Goal: Task Accomplishment & Management: Complete application form

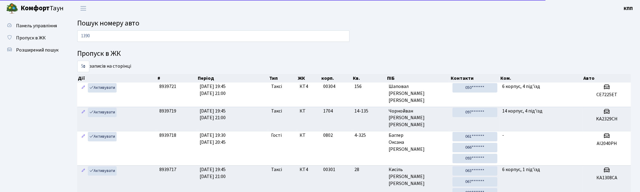
type input "1390"
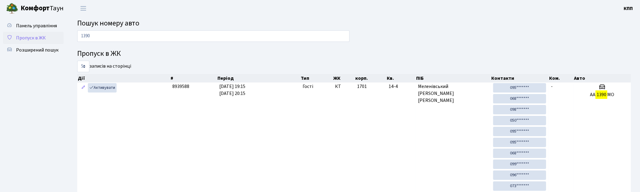
click at [29, 38] on span "Пропуск в ЖК" at bounding box center [31, 38] width 30 height 7
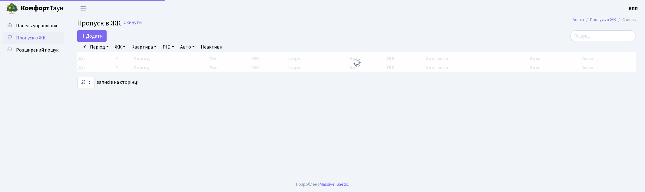
select select "25"
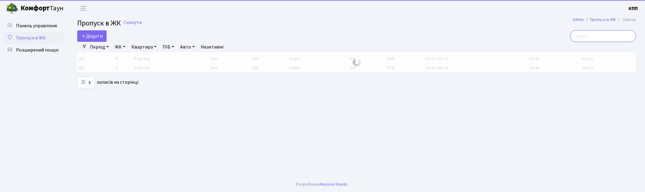
click at [610, 39] on input "search" at bounding box center [604, 36] width 66 height 12
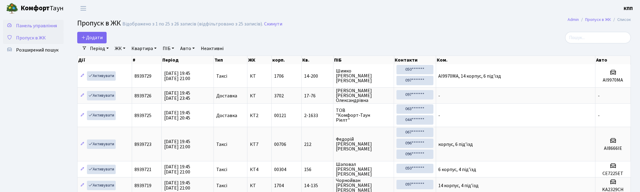
click at [52, 24] on span "Панель управління" at bounding box center [36, 25] width 41 height 7
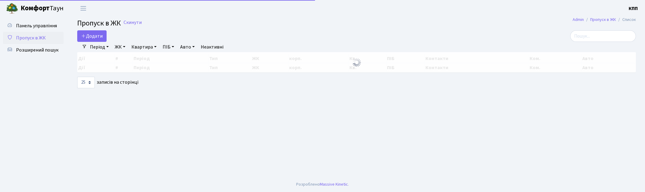
select select "25"
click at [51, 23] on span "Панель управління" at bounding box center [36, 25] width 41 height 7
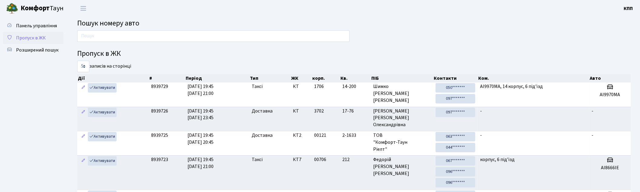
click at [30, 32] on link "Пропуск в ЖК" at bounding box center [33, 38] width 61 height 12
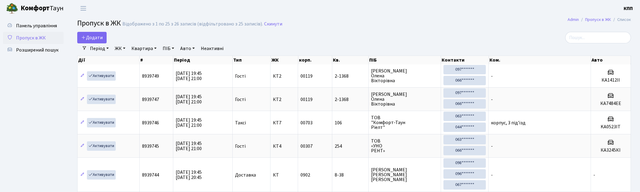
select select "25"
click at [586, 40] on input "search" at bounding box center [598, 38] width 66 height 12
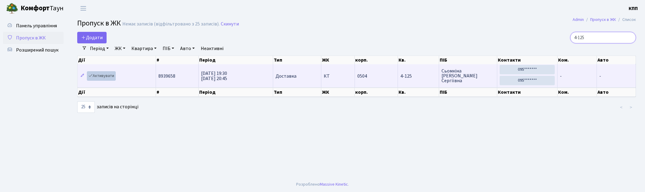
type input "4-125"
click at [108, 76] on link "Активувати" at bounding box center [101, 75] width 29 height 9
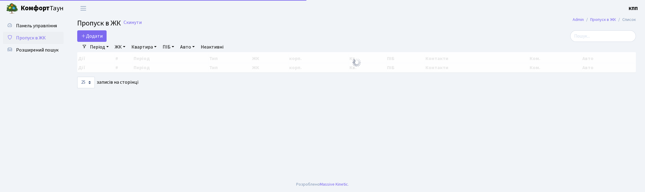
select select "25"
click at [604, 32] on input "search" at bounding box center [604, 36] width 66 height 12
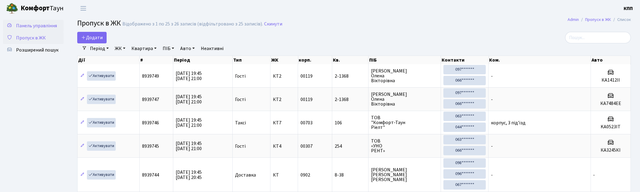
click at [45, 25] on span "Панель управління" at bounding box center [36, 25] width 41 height 7
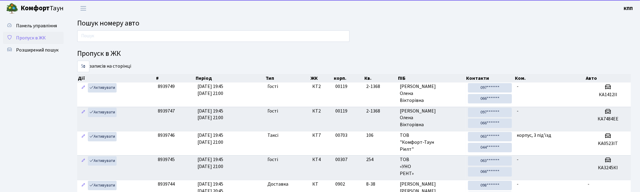
click at [38, 40] on span "Пропуск в ЖК" at bounding box center [31, 38] width 30 height 7
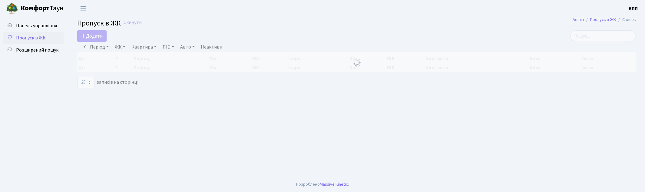
select select "25"
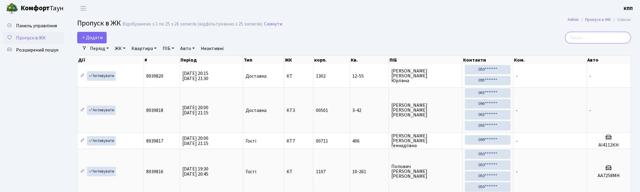
click at [610, 34] on input "search" at bounding box center [598, 38] width 66 height 12
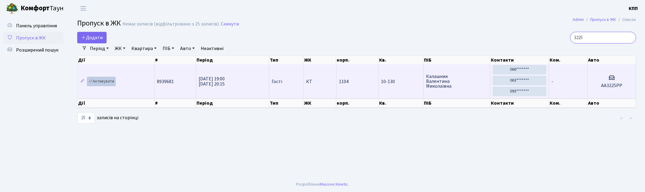
type input "3225"
click at [110, 80] on link "Активувати" at bounding box center [101, 81] width 29 height 9
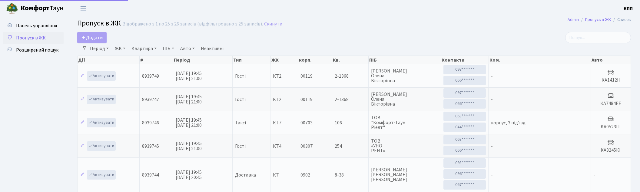
select select "25"
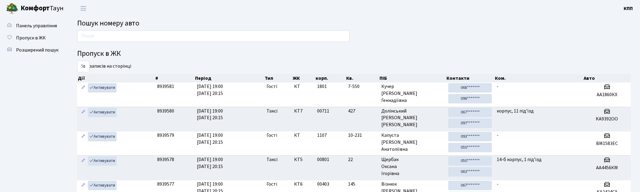
click at [117, 33] on input "text" at bounding box center [213, 36] width 272 height 12
click at [47, 41] on link "Пропуск в ЖК" at bounding box center [33, 38] width 61 height 12
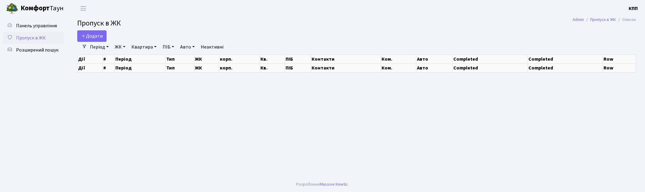
select select "25"
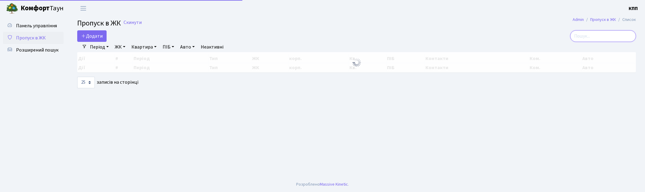
click at [582, 39] on input "search" at bounding box center [604, 36] width 66 height 12
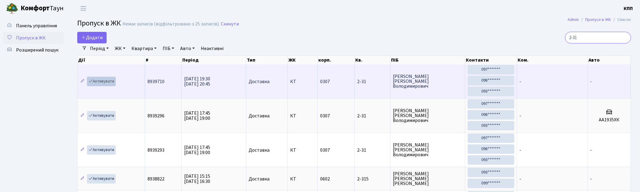
type input "2-31"
click at [101, 79] on link "Активувати" at bounding box center [101, 81] width 29 height 9
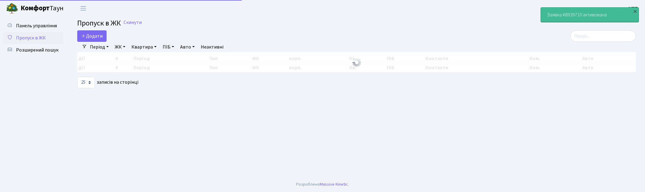
select select "25"
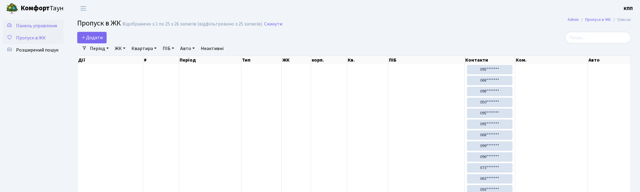
click at [36, 25] on span "Панель управління" at bounding box center [36, 25] width 41 height 7
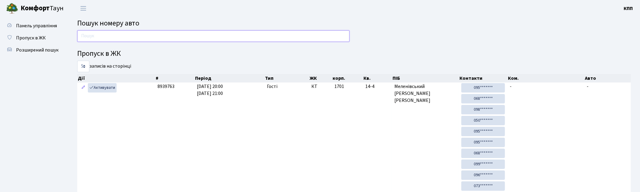
click at [228, 37] on input "text" at bounding box center [213, 36] width 272 height 12
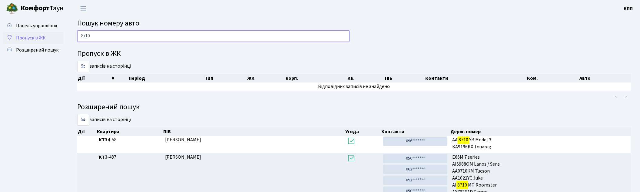
type input "8710"
click at [35, 40] on span "Пропуск в ЖК" at bounding box center [31, 38] width 30 height 7
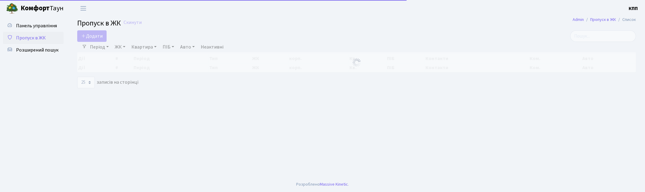
select select "25"
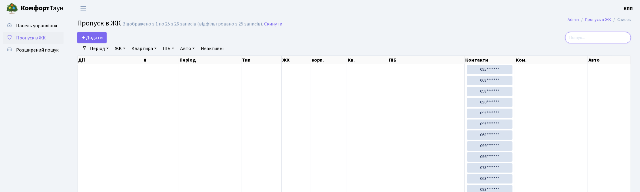
click at [599, 38] on input "search" at bounding box center [598, 38] width 66 height 12
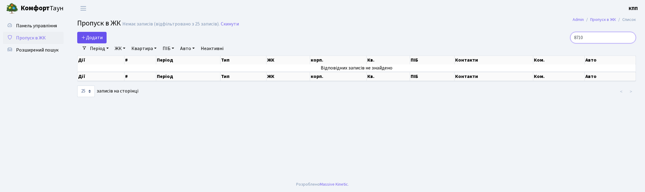
type input "8710"
click at [101, 38] on span "Додати" at bounding box center [92, 37] width 22 height 7
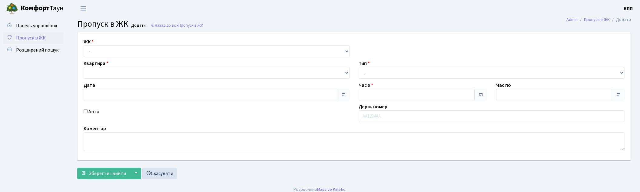
type input "[DATE]"
type input "20:00"
type input "21:00"
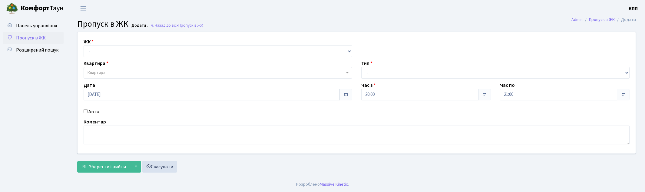
click at [118, 57] on div "ЖК - КТ, вул. Регенераторна, 4 КТ2, просп. [STREET_ADDRESS] [STREET_ADDRESS] [P…" at bounding box center [357, 92] width 568 height 121
click at [122, 52] on select "- КТ, вул. Регенераторна, 4 КТ2, просп. [STREET_ADDRESS] [STREET_ADDRESS] [PERS…" at bounding box center [218, 51] width 269 height 12
select select "271"
click at [84, 45] on select "- КТ, вул. Регенераторна, 4 КТ2, просп. [STREET_ADDRESS] [STREET_ADDRESS] [PERS…" at bounding box center [218, 51] width 269 height 12
select select
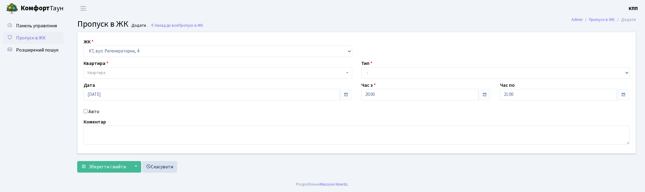
click at [129, 74] on span "Квартира" at bounding box center [216, 73] width 257 height 6
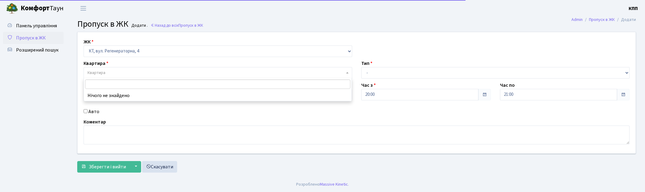
click at [92, 113] on label "Авто" at bounding box center [93, 111] width 11 height 7
click at [88, 113] on input "Авто" at bounding box center [86, 111] width 4 height 4
checkbox input "true"
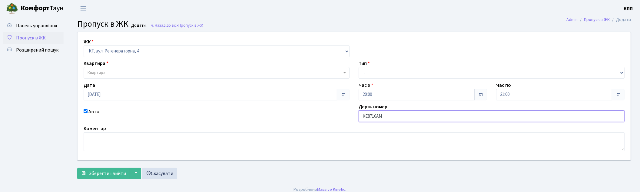
type input "КЕ8710АМ"
click at [384, 73] on select "- Доставка Таксі Гості Сервіс" at bounding box center [492, 73] width 266 height 12
select select "2"
click at [359, 67] on select "- Доставка Таксі Гості Сервіс" at bounding box center [492, 73] width 266 height 12
drag, startPoint x: 104, startPoint y: 74, endPoint x: 147, endPoint y: 77, distance: 43.1
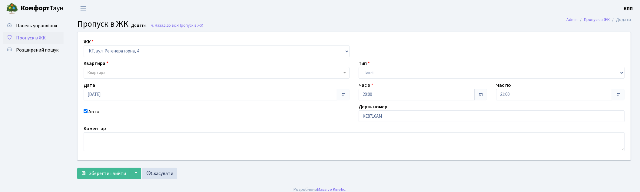
click at [104, 74] on span "Квартира" at bounding box center [97, 73] width 18 height 6
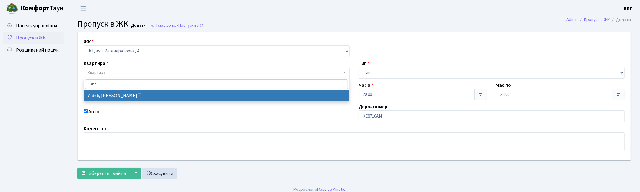
type input "7-366"
select select "4809"
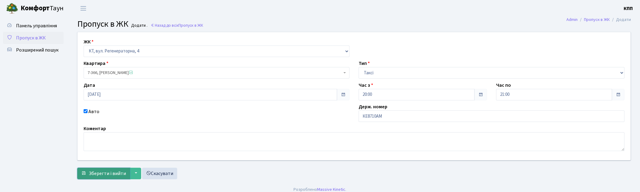
click at [106, 171] on span "Зберегти і вийти" at bounding box center [107, 173] width 37 height 7
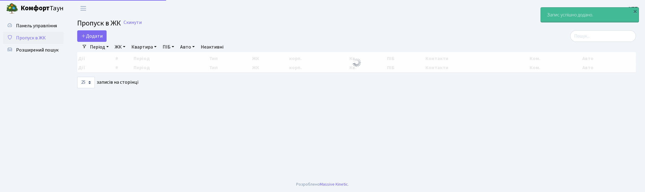
select select "25"
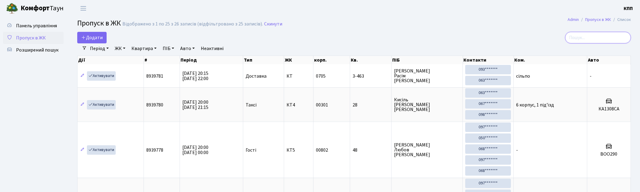
click at [598, 42] on input "search" at bounding box center [598, 38] width 66 height 12
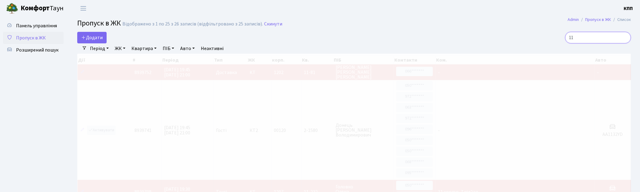
type input "1"
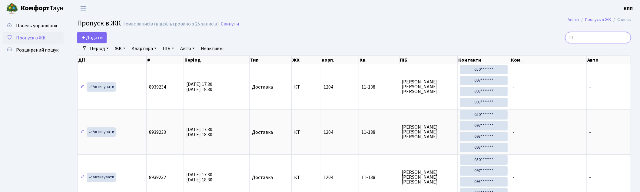
type input "1"
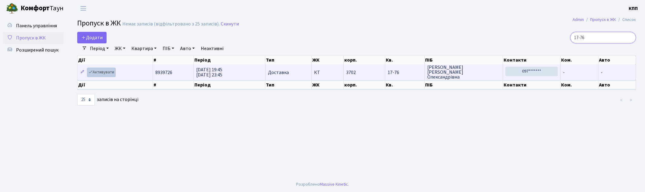
type input "17-76"
click at [98, 71] on link "Активувати" at bounding box center [101, 72] width 29 height 9
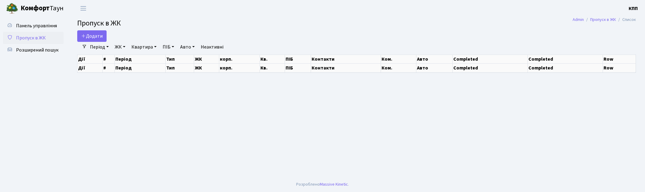
select select "25"
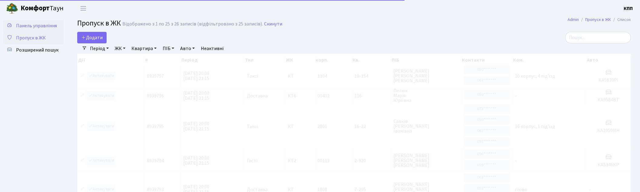
click at [52, 24] on span "Панель управління" at bounding box center [36, 25] width 41 height 7
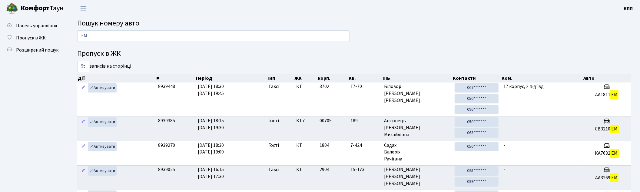
type input "[PERSON_NAME]"
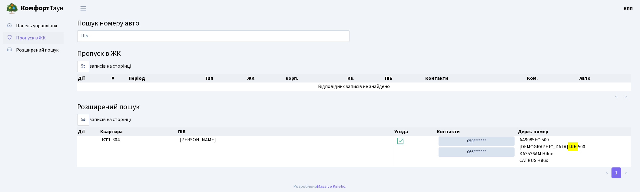
type input "ШЬ"
click at [25, 36] on span "Пропуск в ЖК" at bounding box center [31, 38] width 30 height 7
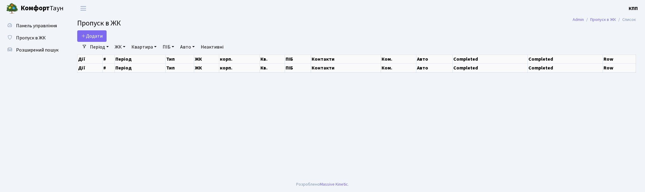
select select "25"
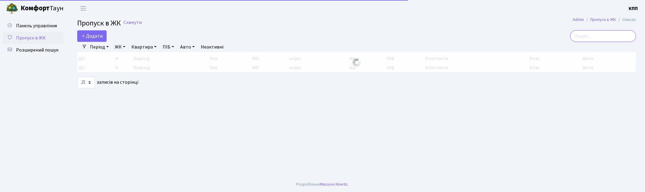
click at [604, 36] on input "search" at bounding box center [604, 36] width 66 height 12
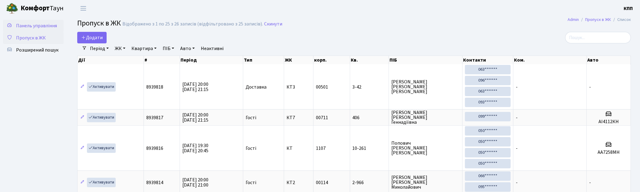
click at [26, 23] on span "Панель управління" at bounding box center [36, 25] width 41 height 7
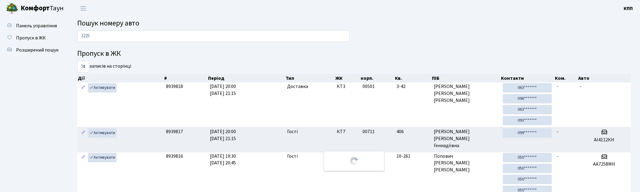
type input "3225"
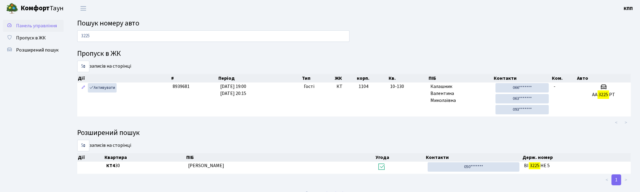
click at [33, 25] on span "Панель управління" at bounding box center [36, 25] width 41 height 7
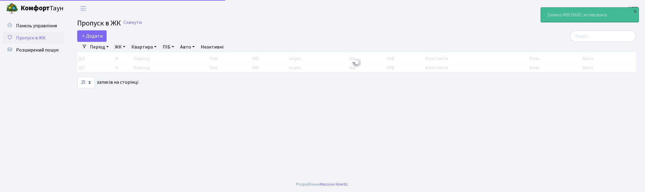
select select "25"
click at [601, 37] on input "search" at bounding box center [604, 36] width 66 height 12
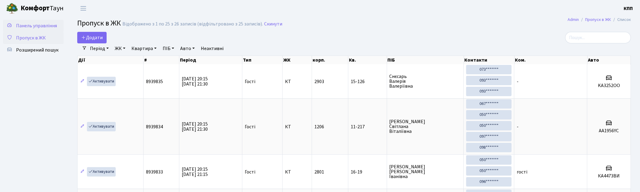
click at [35, 28] on span "Панель управління" at bounding box center [36, 25] width 41 height 7
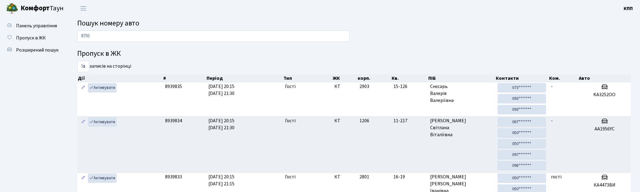
type input "8793"
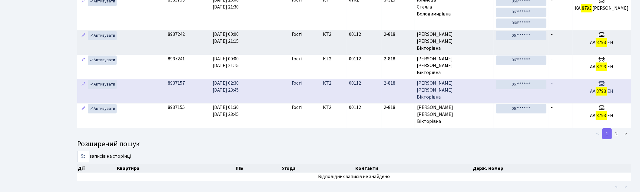
scroll to position [103, 0]
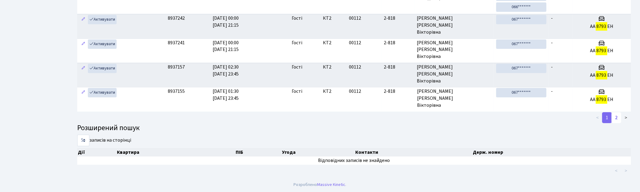
click at [617, 119] on link "2" at bounding box center [617, 117] width 10 height 11
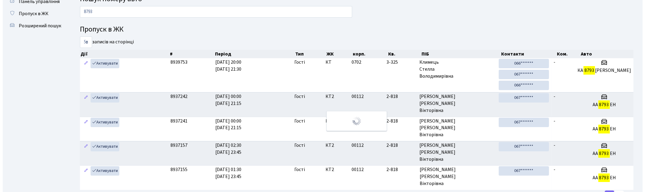
scroll to position [0, 0]
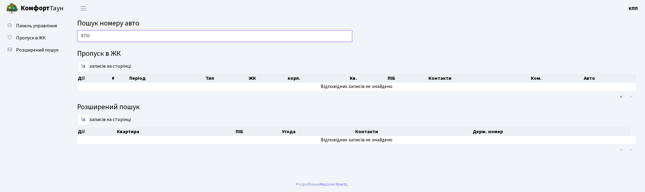
click at [99, 32] on input "8793" at bounding box center [214, 36] width 275 height 12
click at [33, 38] on span "Пропуск в ЖК" at bounding box center [31, 38] width 30 height 7
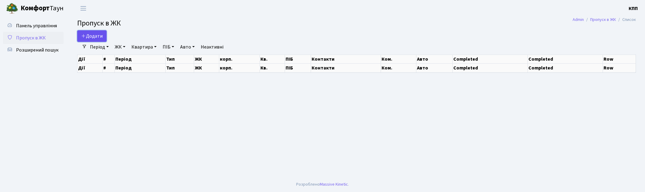
select select "25"
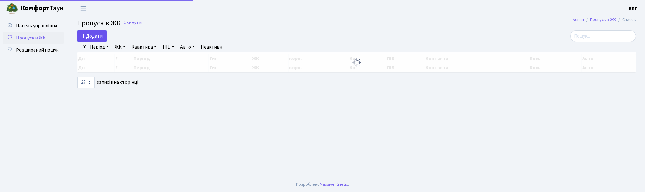
click at [95, 34] on span "Додати" at bounding box center [92, 36] width 22 height 7
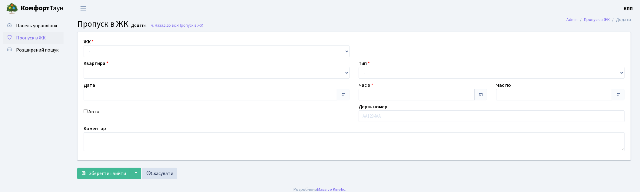
click at [46, 33] on link "Пропуск в ЖК" at bounding box center [33, 38] width 61 height 12
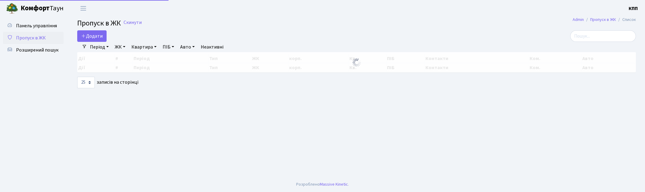
select select "25"
click at [586, 34] on input "search" at bounding box center [604, 36] width 66 height 12
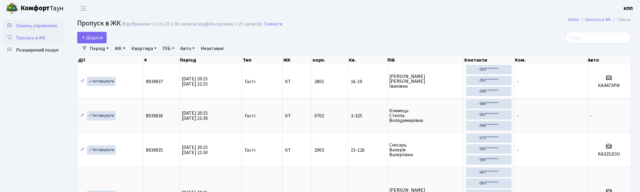
click at [52, 31] on link "Панель управління" at bounding box center [33, 26] width 61 height 12
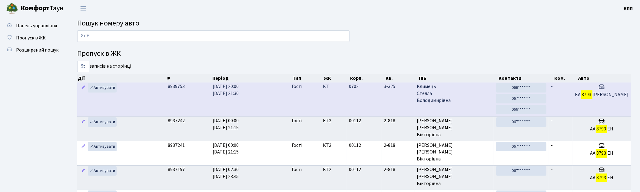
type input "8793"
click at [382, 100] on td "0702" at bounding box center [364, 99] width 35 height 34
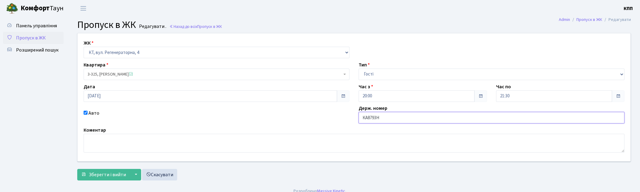
click at [377, 120] on input "КА8793Н" at bounding box center [492, 118] width 266 height 12
type input "КА8793РН"
click at [109, 177] on span "Зберегти і вийти" at bounding box center [107, 174] width 37 height 7
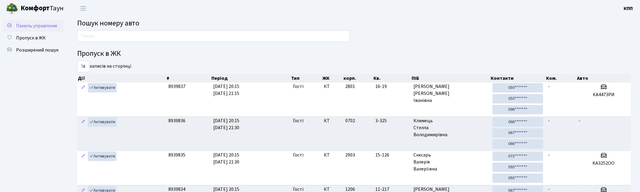
click at [13, 25] on link "Панель управління" at bounding box center [33, 26] width 61 height 12
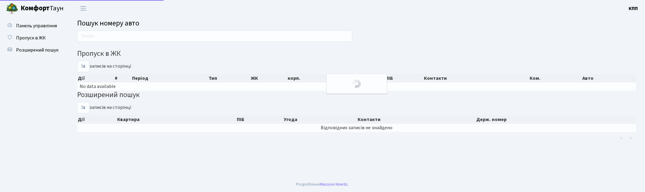
click at [87, 33] on input "text" at bounding box center [214, 36] width 275 height 12
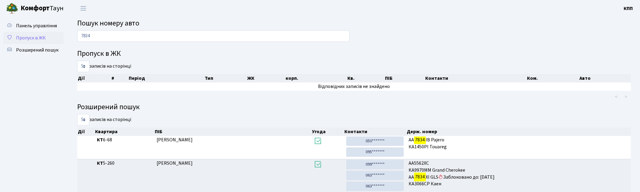
type input "7834"
click at [28, 36] on span "Пропуск в ЖК" at bounding box center [31, 38] width 30 height 7
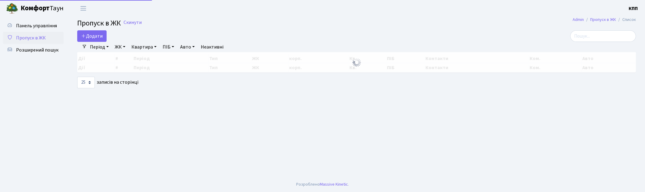
select select "25"
click at [609, 39] on input "search" at bounding box center [604, 36] width 66 height 12
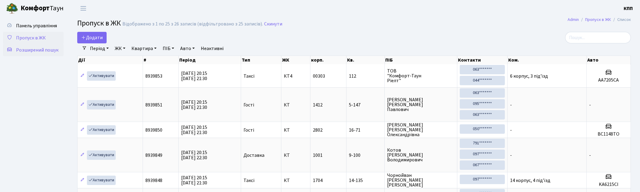
click at [42, 50] on span "Розширений пошук" at bounding box center [37, 50] width 42 height 7
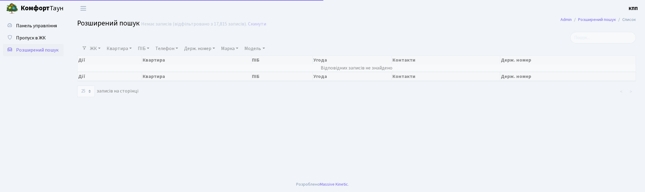
select select "25"
click at [117, 42] on div at bounding box center [262, 38] width 379 height 12
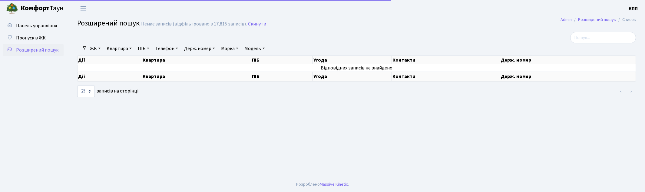
click at [116, 46] on link "Квартира" at bounding box center [119, 48] width 30 height 10
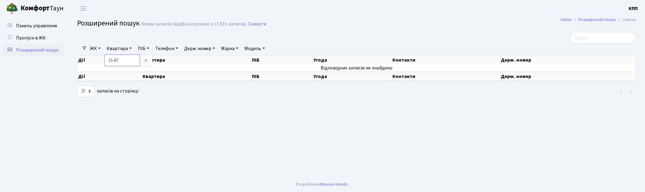
type input "15-67"
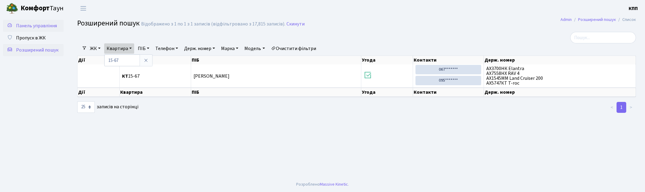
click at [39, 30] on link "Панель управління" at bounding box center [33, 26] width 61 height 12
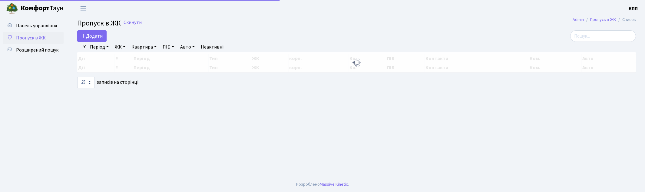
select select "25"
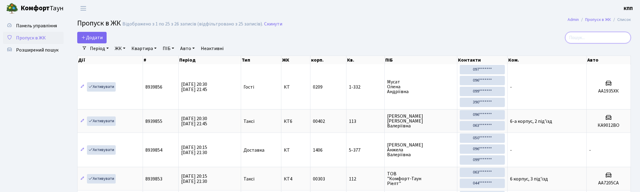
click at [598, 39] on input "search" at bounding box center [598, 38] width 66 height 12
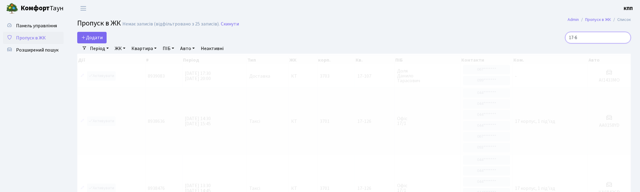
type input "17-6"
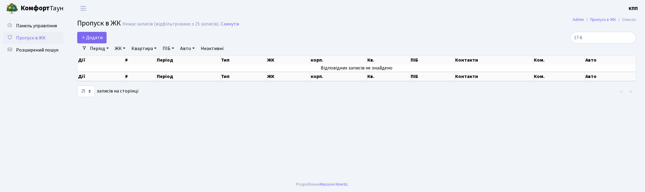
click at [40, 38] on span "Пропуск в ЖК" at bounding box center [31, 38] width 30 height 7
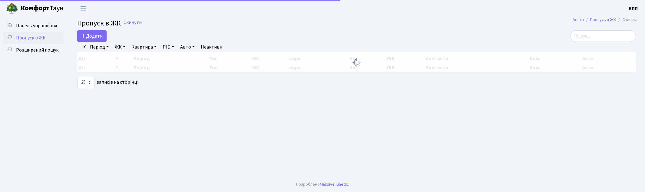
select select "25"
click at [598, 34] on input "search" at bounding box center [604, 36] width 66 height 12
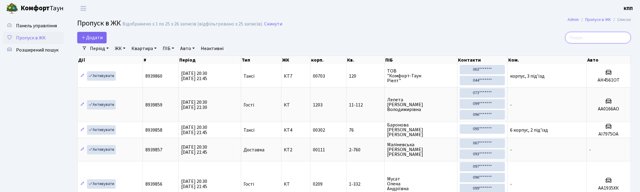
click at [588, 40] on input "search" at bounding box center [598, 38] width 66 height 12
click at [587, 38] on input "search" at bounding box center [598, 38] width 66 height 12
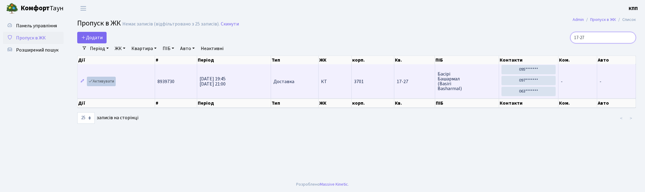
type input "17-27"
click at [101, 80] on link "Активувати" at bounding box center [101, 81] width 29 height 9
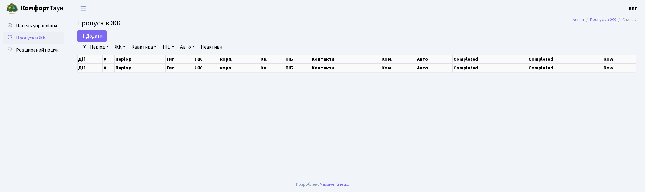
select select "25"
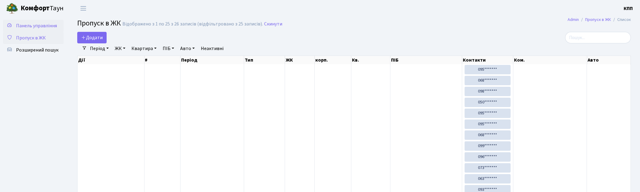
click at [32, 22] on span "Панель управління" at bounding box center [36, 25] width 41 height 7
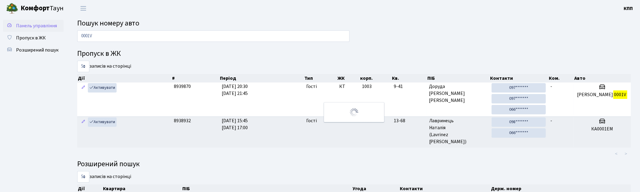
type input "0001V"
click at [32, 24] on span "Панель управління" at bounding box center [36, 25] width 41 height 7
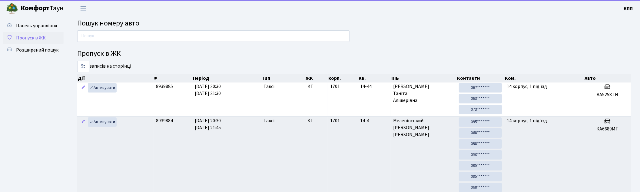
click at [38, 40] on span "Пропуск в ЖК" at bounding box center [31, 38] width 30 height 7
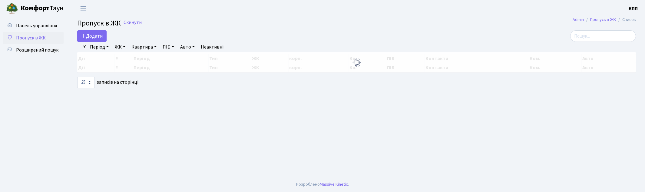
select select "25"
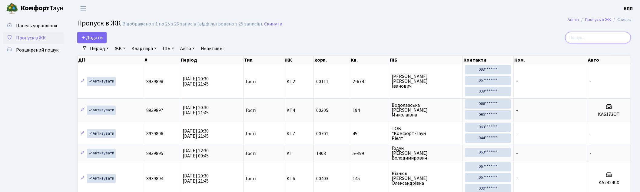
click at [611, 34] on input "search" at bounding box center [598, 38] width 66 height 12
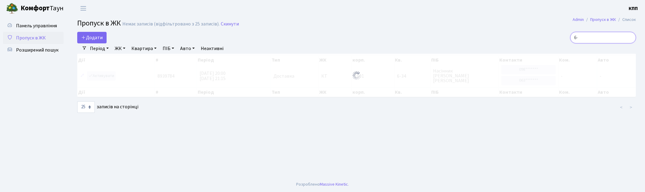
type input "6"
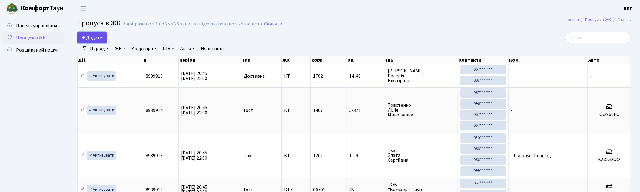
click at [104, 41] on link "Додати" at bounding box center [91, 38] width 29 height 12
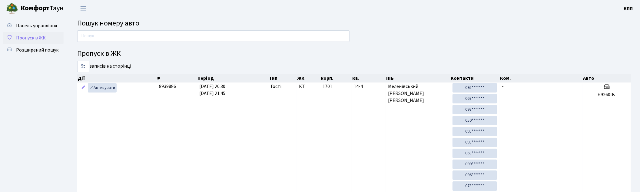
click at [30, 38] on span "Пропуск в ЖК" at bounding box center [31, 38] width 30 height 7
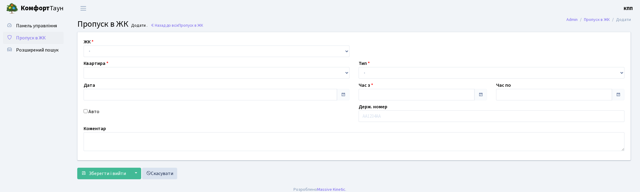
type input "[DATE]"
type input "20:45"
type input "21:45"
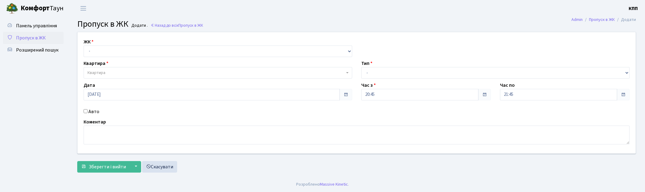
select select "295"
click at [84, 45] on select "- КТ, вул. Регенераторна, 4 КТ2, просп. [STREET_ADDRESS] [STREET_ADDRESS] [PERS…" at bounding box center [218, 51] width 269 height 12
select select
click at [116, 49] on select "- КТ, вул. Регенераторна, 4 КТ2, просп. Соборності, 17 КТ3, вул. Березнева, 16 …" at bounding box center [218, 51] width 269 height 12
select select "271"
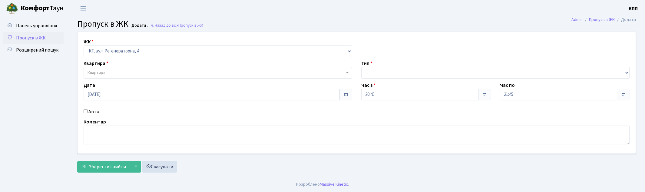
click at [84, 45] on select "- КТ, вул. Регенераторна, 4 КТ2, просп. Соборності, 17 КТ3, вул. Березнева, 16 …" at bounding box center [218, 51] width 269 height 12
select select
click at [121, 73] on span "Квартира" at bounding box center [216, 73] width 257 height 6
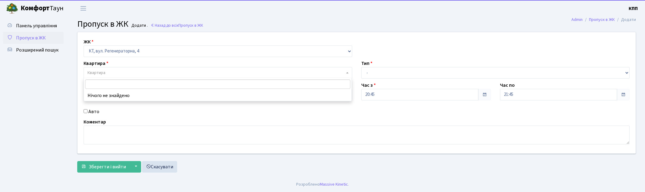
type input "4"
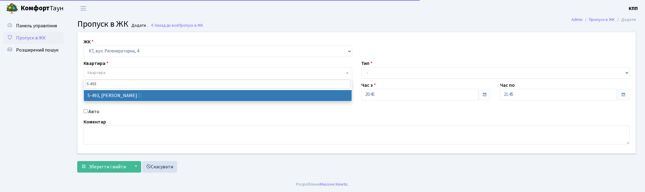
type input "5-493"
select select "2021"
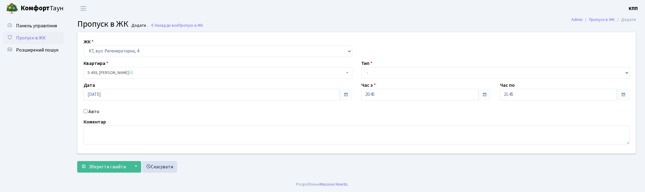
click at [91, 111] on label "Авто" at bounding box center [93, 111] width 11 height 7
click at [88, 111] on input "Авто" at bounding box center [86, 111] width 4 height 4
checkbox input "true"
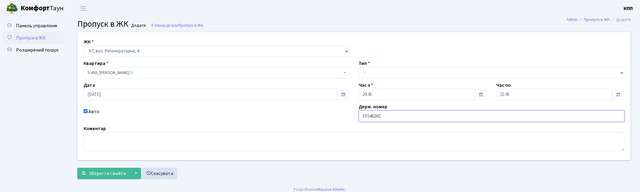
click at [368, 119] on input "FF5462НC" at bounding box center [492, 116] width 266 height 12
click at [371, 127] on div "Коментар" at bounding box center [354, 138] width 550 height 26
click at [367, 120] on input "FF5462НC" at bounding box center [492, 116] width 266 height 12
click at [387, 115] on input "АА5462НC" at bounding box center [492, 116] width 266 height 12
type input "АА5462YС"
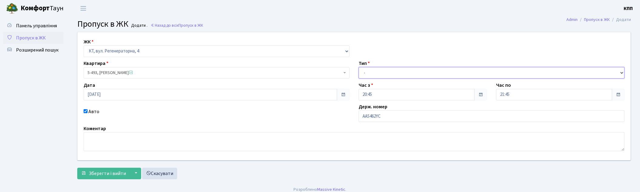
click at [387, 74] on select "- Доставка Таксі Гості Сервіс" at bounding box center [492, 73] width 266 height 12
select select "2"
click at [359, 67] on select "- Доставка Таксі Гості Сервіс" at bounding box center [492, 73] width 266 height 12
click at [103, 172] on span "Зберегти і вийти" at bounding box center [107, 173] width 37 height 7
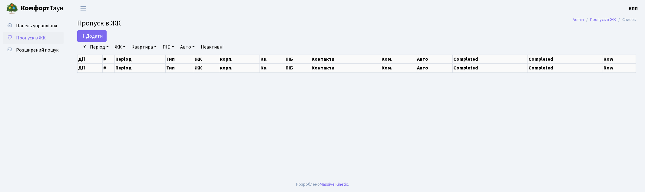
select select "25"
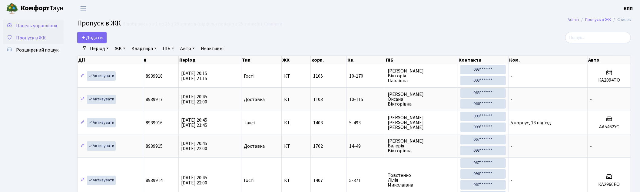
click at [26, 27] on span "Панель управління" at bounding box center [36, 25] width 41 height 7
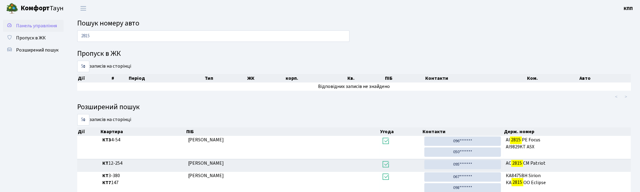
type input "2815"
click at [45, 25] on span "Панель управління" at bounding box center [36, 25] width 41 height 7
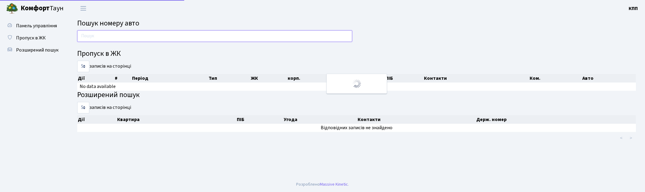
click at [114, 36] on input "text" at bounding box center [214, 36] width 275 height 12
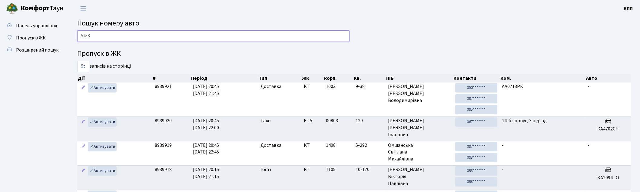
type input "5458"
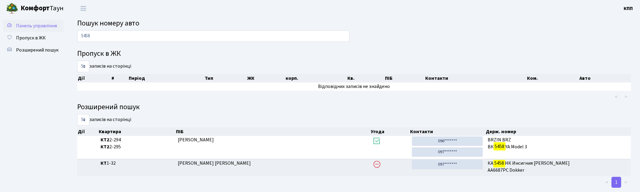
click at [35, 28] on span "Панель управління" at bounding box center [36, 25] width 41 height 7
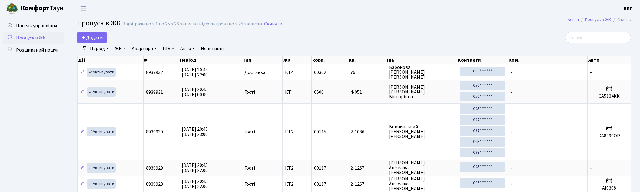
select select "25"
click at [620, 37] on input "search" at bounding box center [598, 38] width 66 height 12
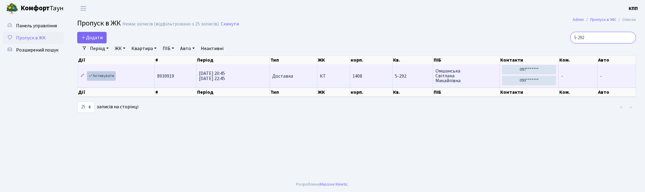
type input "5-292"
click at [106, 73] on link "Активувати" at bounding box center [101, 75] width 29 height 9
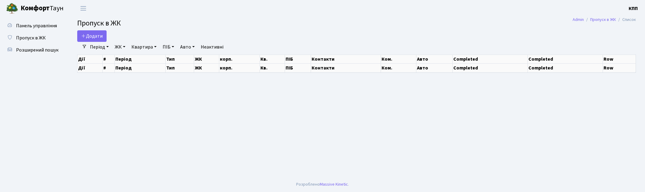
select select "25"
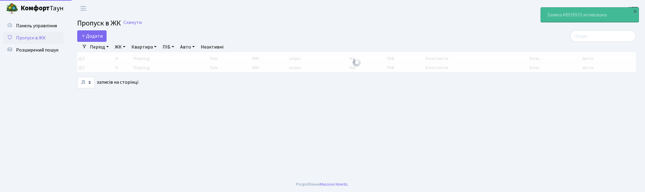
click at [592, 36] on input "search" at bounding box center [604, 36] width 66 height 12
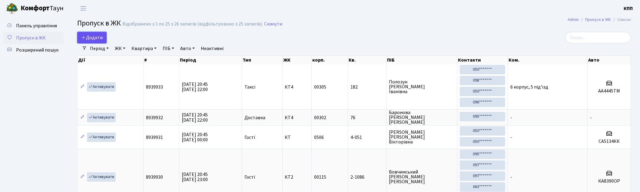
click at [102, 41] on span "Додати" at bounding box center [92, 37] width 22 height 7
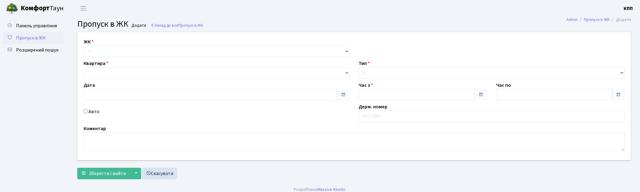
type input "[DATE]"
type input "20:45"
type input "22:00"
select select "271"
click at [84, 45] on select "- КТ, вул. Регенераторна, 4 КТ2, просп. [STREET_ADDRESS] [STREET_ADDRESS] [PERS…" at bounding box center [218, 51] width 269 height 12
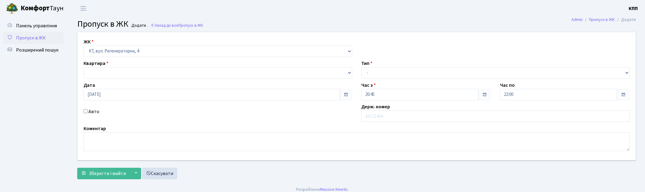
select select
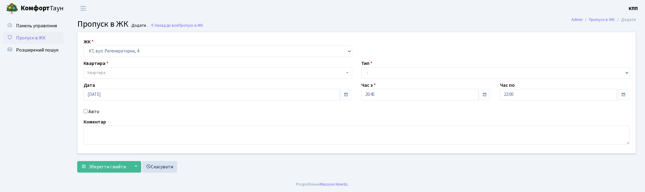
click at [128, 72] on span "Квартира" at bounding box center [216, 73] width 257 height 6
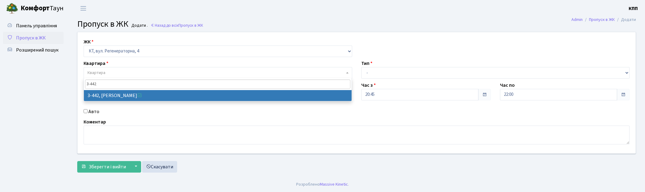
type input "3-442"
select select "1660"
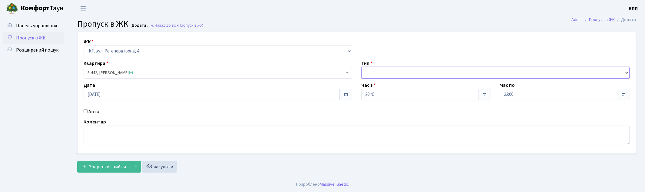
click at [395, 71] on select "- Доставка Таксі Гості Сервіс" at bounding box center [496, 73] width 269 height 12
select select "3"
click at [362, 67] on select "- Доставка Таксі Гості Сервіс" at bounding box center [496, 73] width 269 height 12
click at [102, 138] on textarea at bounding box center [357, 134] width 546 height 19
type textarea "[PERSON_NAME]"
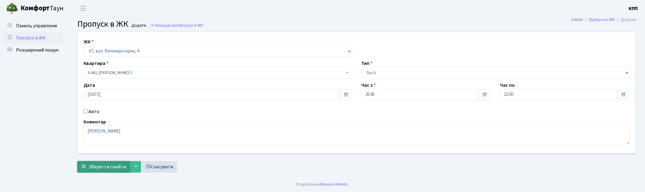
click at [98, 163] on span "Зберегти і вийти" at bounding box center [107, 166] width 37 height 7
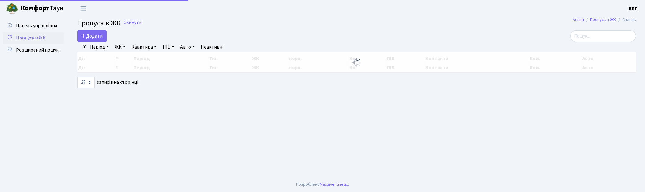
select select "25"
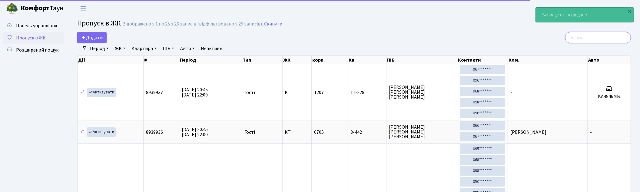
click at [595, 35] on input "search" at bounding box center [598, 38] width 66 height 12
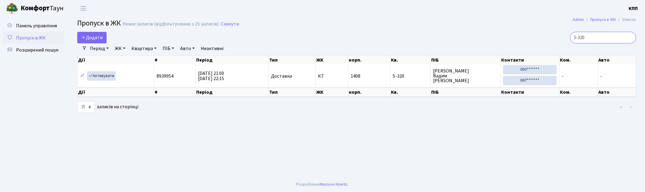
type input "5-320"
click at [108, 76] on link "Активувати" at bounding box center [101, 75] width 29 height 9
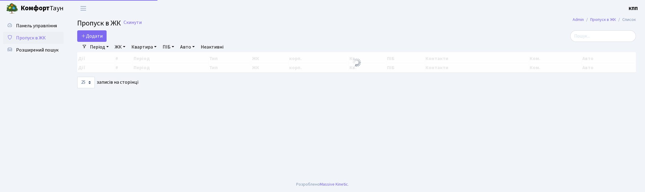
select select "25"
click at [614, 34] on input "search" at bounding box center [604, 36] width 66 height 12
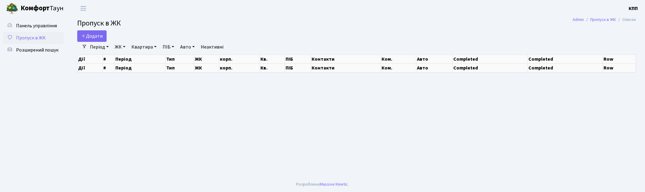
click at [41, 51] on span "Розширений пошук" at bounding box center [37, 50] width 42 height 7
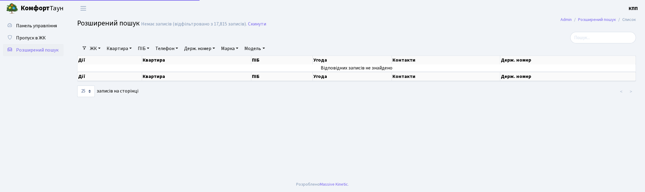
select select "25"
click at [112, 43] on link "Квартира" at bounding box center [119, 48] width 30 height 10
type input "4"
click at [28, 43] on link "Пропуск в ЖК" at bounding box center [33, 38] width 61 height 12
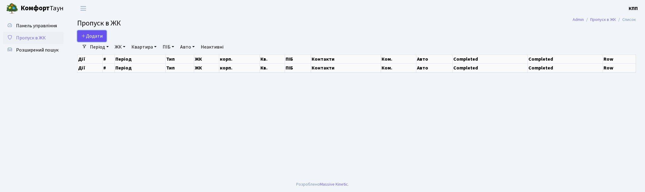
select select "25"
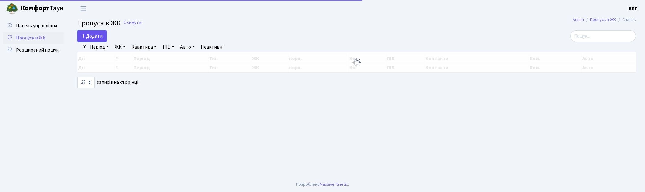
click at [105, 39] on link "Додати" at bounding box center [91, 36] width 29 height 12
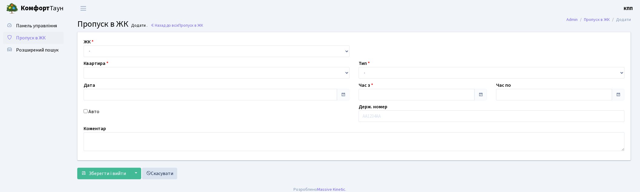
type input "[DATE]"
type input "21:00"
type input "22:00"
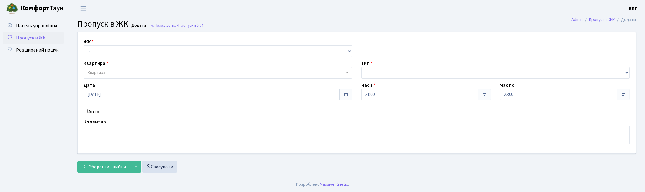
select select "271"
click at [84, 45] on select "- КТ, вул. Регенераторна, 4 КТ2, просп. [STREET_ADDRESS] [STREET_ADDRESS] [PERS…" at bounding box center [218, 51] width 269 height 12
select select
click at [128, 71] on span "Квартира" at bounding box center [216, 73] width 257 height 6
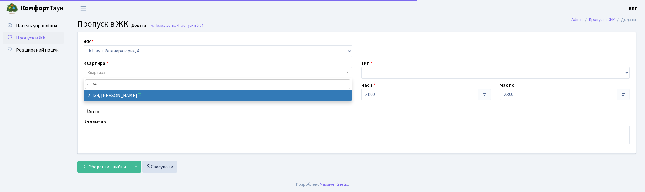
type input "2-134"
select select "624"
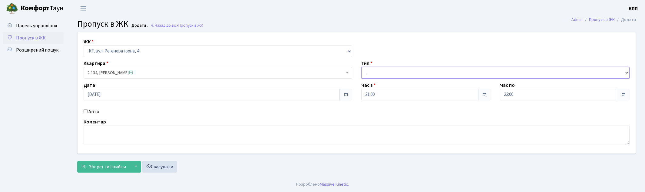
click at [393, 74] on select "- Доставка Таксі Гості Сервіс" at bounding box center [496, 73] width 269 height 12
click at [362, 67] on select "- Доставка Таксі Гості Сервіс" at bounding box center [496, 73] width 269 height 12
click at [377, 74] on select "- Доставка Таксі Гості Сервіс" at bounding box center [496, 73] width 269 height 12
select select "2"
click at [362, 67] on select "- Доставка Таксі Гості Сервіс" at bounding box center [496, 73] width 269 height 12
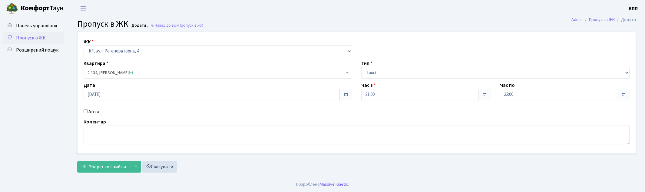
click at [88, 109] on div "Авто" at bounding box center [218, 111] width 278 height 7
click at [87, 112] on input "Авто" at bounding box center [86, 111] width 4 height 4
checkbox input "true"
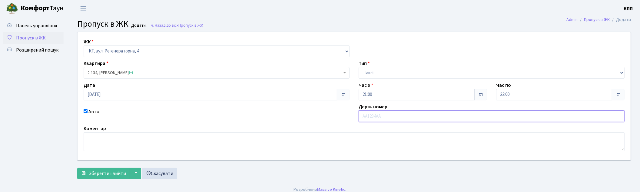
drag, startPoint x: 371, startPoint y: 113, endPoint x: 371, endPoint y: 120, distance: 7.0
click at [371, 113] on input "text" at bounding box center [492, 116] width 266 height 12
type input "КА5458МР"
click at [107, 173] on span "Зберегти і вийти" at bounding box center [107, 173] width 37 height 7
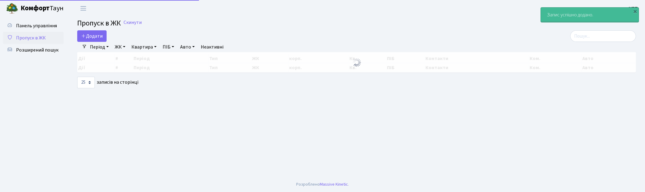
select select "25"
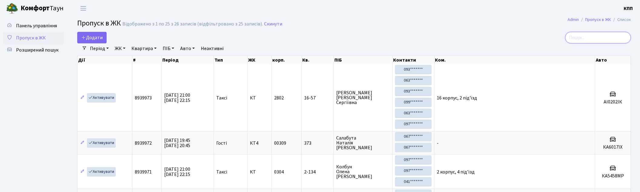
click at [588, 36] on input "search" at bounding box center [598, 38] width 66 height 12
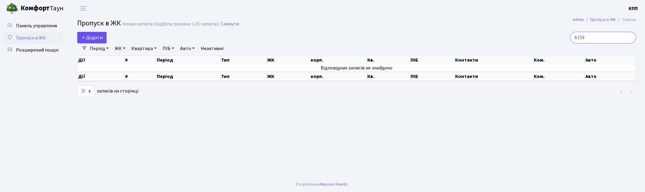
type input "4-159"
click at [88, 40] on span "Додати" at bounding box center [92, 37] width 22 height 7
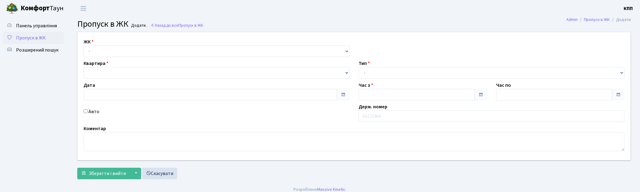
type input "[DATE]"
type input "21:00"
type input "22:15"
select select "271"
click at [84, 45] on select "- КТ, вул. Регенераторна, 4 КТ2, просп. [STREET_ADDRESS] [STREET_ADDRESS] [PERS…" at bounding box center [218, 51] width 269 height 12
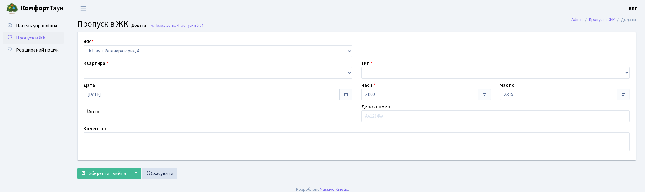
select select
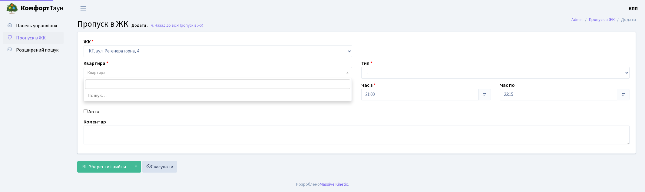
click at [111, 71] on span "Квартира" at bounding box center [216, 73] width 257 height 6
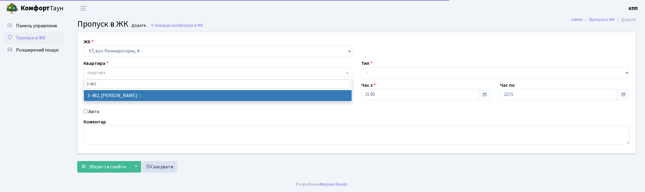
type input "3-482"
select select "1700"
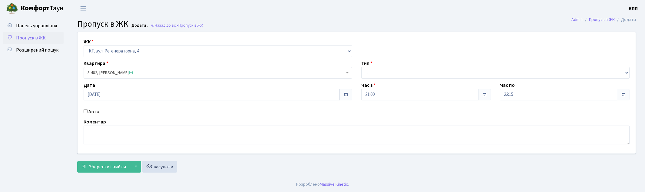
click at [95, 109] on label "Авто" at bounding box center [93, 111] width 11 height 7
click at [88, 109] on input "Авто" at bounding box center [86, 111] width 4 height 4
checkbox input "true"
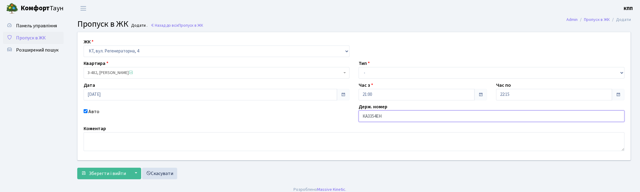
type input "КА3354ЕН"
click at [388, 73] on select "- Доставка Таксі Гості Сервіс" at bounding box center [492, 73] width 266 height 12
select select "2"
click at [359, 67] on select "- Доставка Таксі Гості Сервіс" at bounding box center [492, 73] width 266 height 12
click at [98, 168] on button "Зберегти і вийти" at bounding box center [103, 174] width 53 height 12
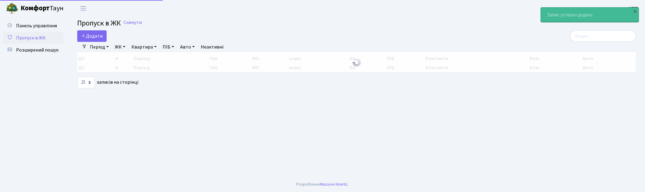
select select "25"
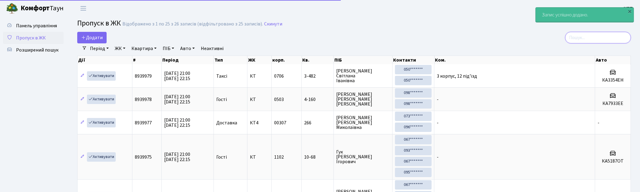
click at [601, 33] on input "search" at bounding box center [598, 38] width 66 height 12
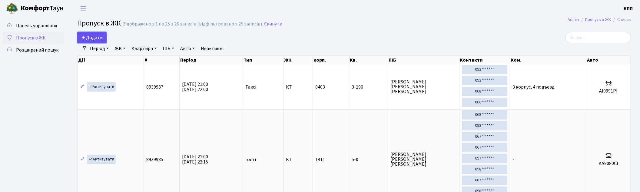
click at [99, 37] on span "Додати" at bounding box center [92, 37] width 22 height 7
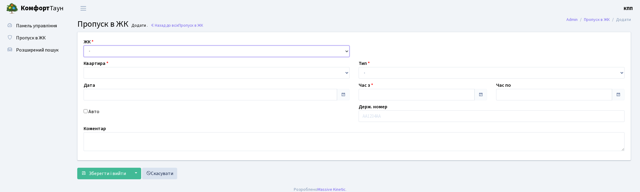
click at [127, 49] on select "- КТ, вул. Регенераторна, 4 КТ2, просп. [STREET_ADDRESS] [STREET_ADDRESS] [PERS…" at bounding box center [217, 51] width 266 height 12
type input "[DATE]"
type input "21:15"
type input "22:15"
select select "271"
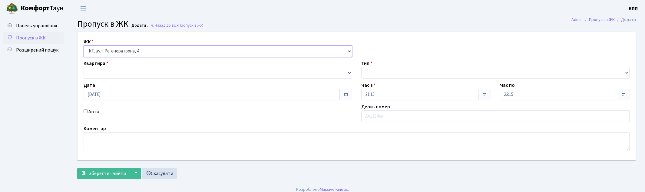
click at [84, 45] on select "- КТ, вул. Регенераторна, 4 КТ2, просп. Соборності, 17 КТ3, вул. Березнева, 16 …" at bounding box center [218, 51] width 269 height 12
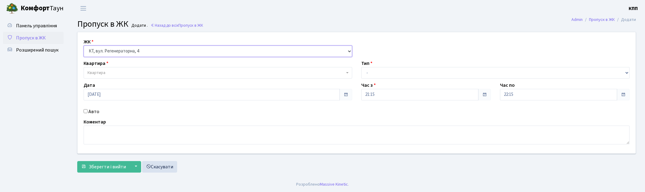
select select
click at [121, 71] on span "Квартира" at bounding box center [216, 73] width 257 height 6
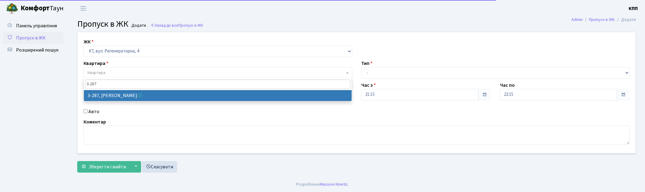
type input "3-287"
select select "1505"
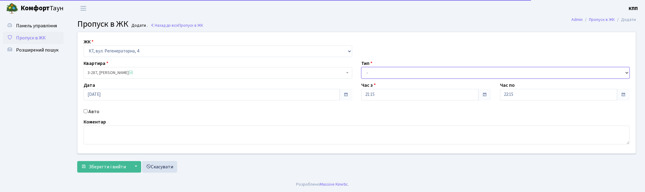
click at [393, 74] on select "- Доставка Таксі Гості Сервіс" at bounding box center [496, 73] width 269 height 12
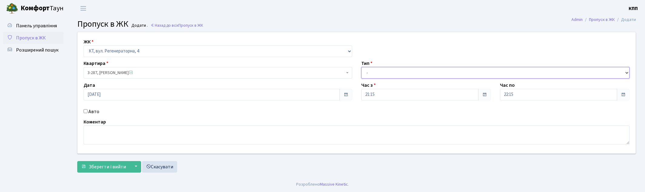
click at [362, 67] on select "- Доставка Таксі Гості Сервіс" at bounding box center [496, 73] width 269 height 12
click at [380, 61] on div "Тип - Доставка Таксі Гості Сервіс" at bounding box center [496, 69] width 278 height 19
click at [378, 77] on select "- Доставка Таксі Гості Сервіс" at bounding box center [496, 73] width 269 height 12
select select "2"
click at [362, 67] on select "- Доставка Таксі Гості Сервіс" at bounding box center [496, 73] width 269 height 12
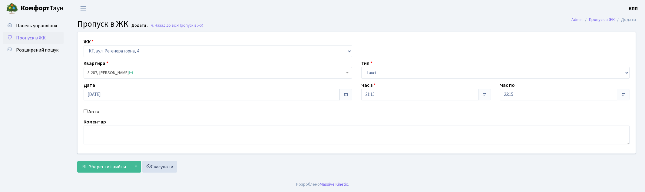
click at [92, 110] on label "Авто" at bounding box center [93, 111] width 11 height 7
click at [88, 110] on input "Авто" at bounding box center [86, 111] width 4 height 4
checkbox input "true"
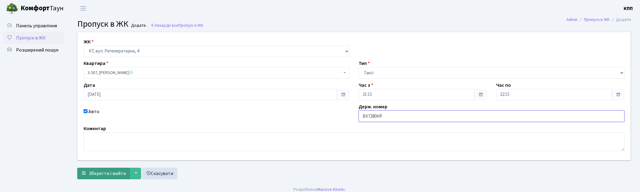
type input "ВХ7280НР"
click at [94, 171] on span "Зберегти і вийти" at bounding box center [107, 173] width 37 height 7
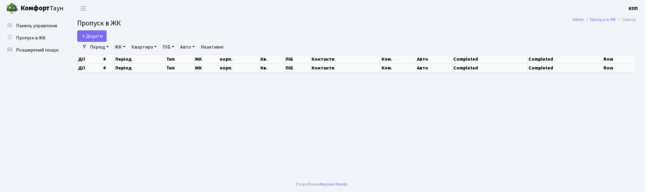
select select "25"
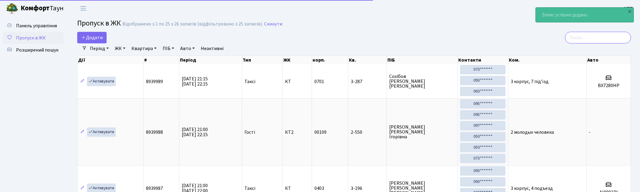
click at [590, 37] on input "search" at bounding box center [598, 38] width 66 height 12
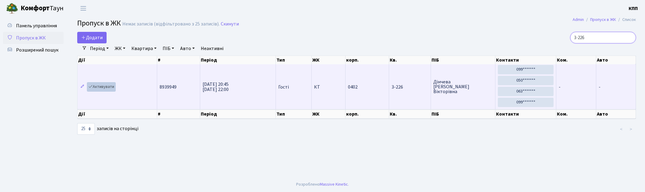
type input "3-226"
click at [101, 86] on link "Активувати" at bounding box center [101, 86] width 29 height 9
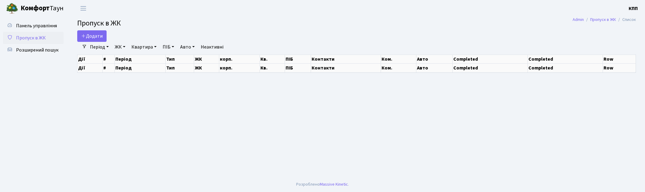
select select "25"
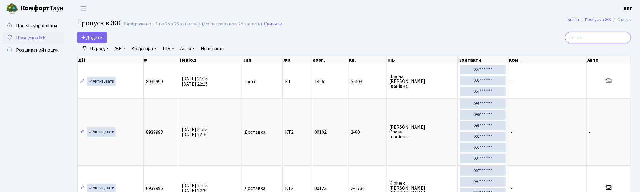
click at [596, 38] on input "search" at bounding box center [598, 38] width 66 height 12
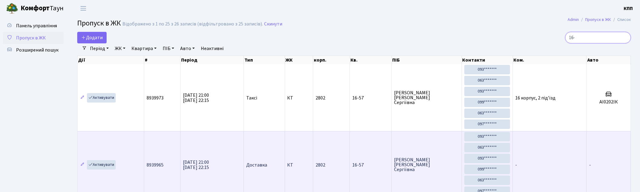
type input "16-"
click at [104, 159] on td "Активувати" at bounding box center [111, 164] width 67 height 67
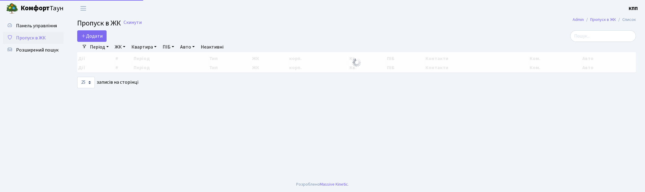
select select "25"
click at [612, 35] on input "search" at bounding box center [604, 36] width 66 height 12
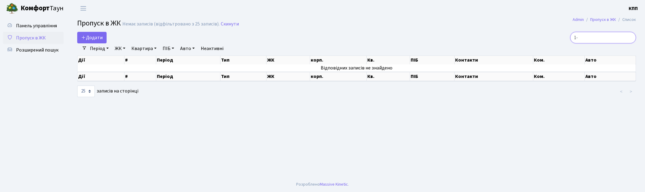
type input "1"
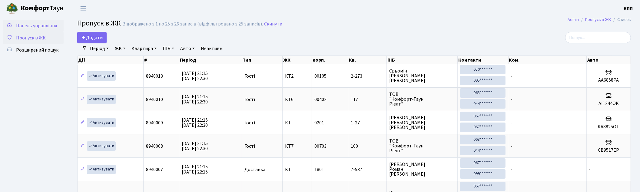
click at [43, 25] on span "Панель управління" at bounding box center [36, 25] width 41 height 7
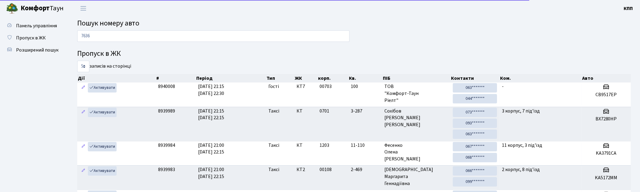
type input "7636"
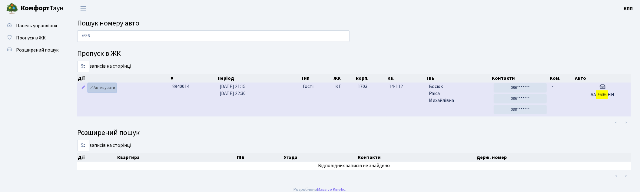
click at [98, 86] on link "Активувати" at bounding box center [102, 87] width 29 height 9
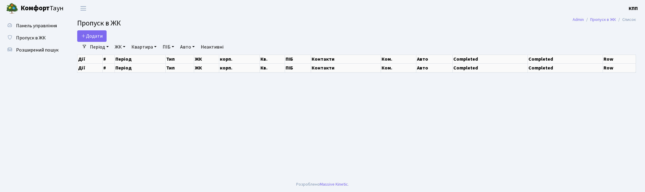
select select "25"
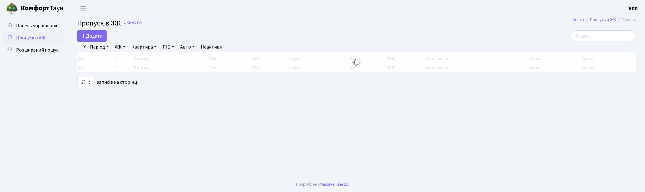
click at [619, 35] on input "search" at bounding box center [604, 36] width 66 height 12
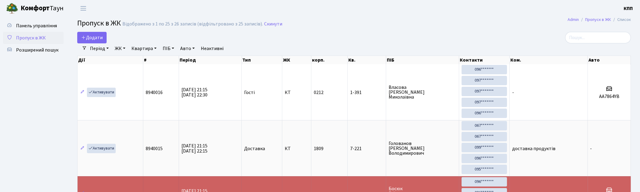
click at [590, 38] on input "search" at bounding box center [598, 38] width 66 height 12
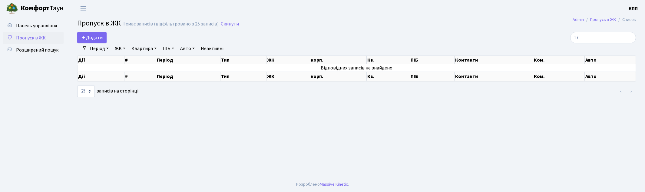
type input "1"
type input "2"
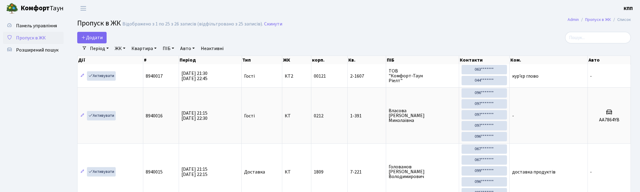
click at [123, 46] on link "ЖК" at bounding box center [119, 48] width 15 height 10
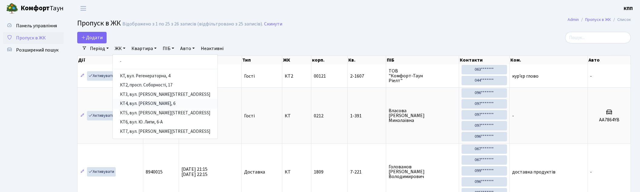
click at [149, 100] on link "КТ4, вул. [PERSON_NAME], 6" at bounding box center [165, 103] width 105 height 9
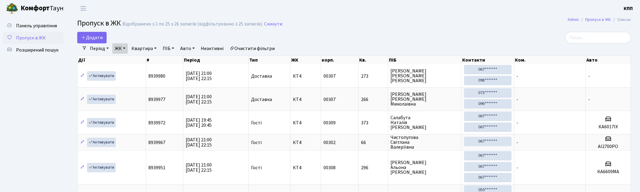
click at [31, 35] on span "Пропуск в ЖК" at bounding box center [31, 38] width 30 height 7
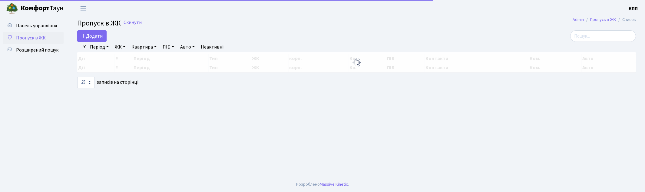
select select "25"
click at [580, 37] on input "search" at bounding box center [604, 36] width 66 height 12
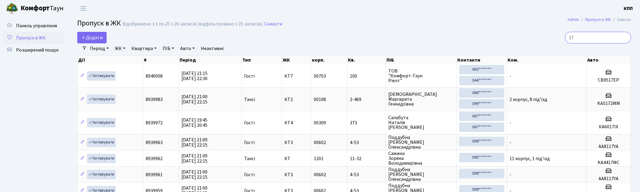
type input "1"
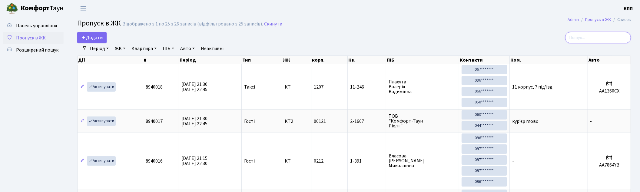
click at [585, 38] on input "search" at bounding box center [598, 38] width 66 height 12
click at [604, 35] on input "search" at bounding box center [598, 38] width 66 height 12
click at [588, 38] on input "search" at bounding box center [598, 38] width 66 height 12
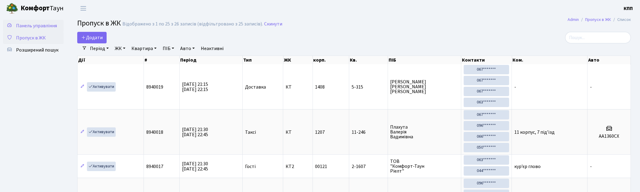
click at [45, 24] on span "Панель управління" at bounding box center [36, 25] width 41 height 7
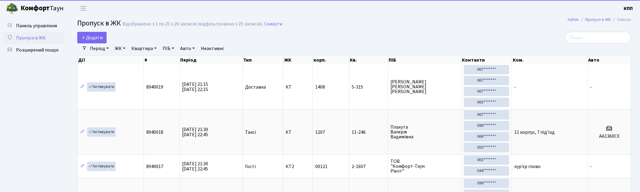
select select "25"
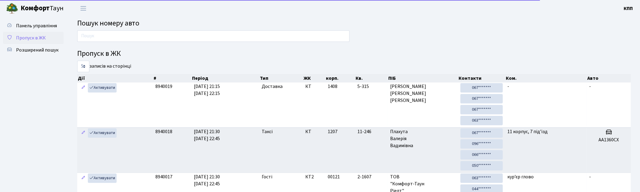
click at [45, 38] on span "Пропуск в ЖК" at bounding box center [31, 38] width 30 height 7
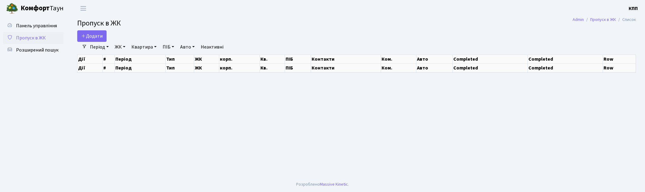
select select "25"
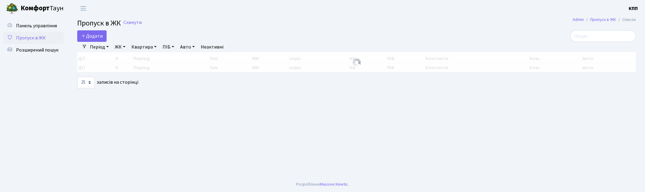
click at [595, 31] on main "Admin Пропуск в ЖК Список Пропуск в ЖК Скинути Додати Фільтри Період 01.09.2025…" at bounding box center [356, 97] width 577 height 160
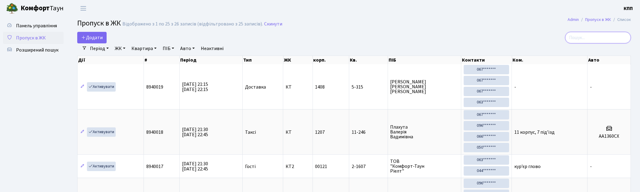
click at [608, 38] on input "search" at bounding box center [598, 38] width 66 height 12
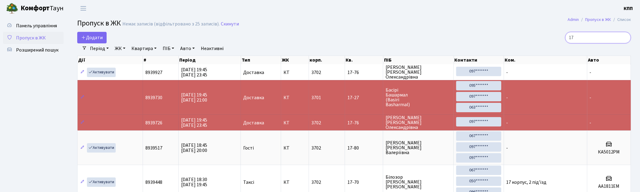
type input "1"
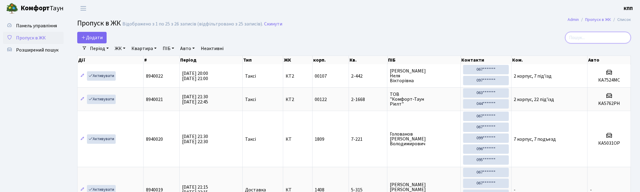
click at [576, 33] on input "search" at bounding box center [598, 38] width 66 height 12
click at [589, 38] on input "search" at bounding box center [598, 38] width 66 height 12
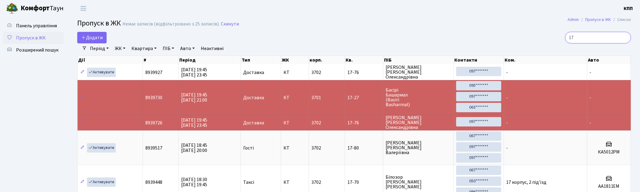
type input "1"
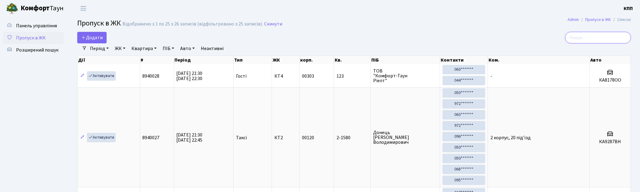
click at [601, 35] on input "search" at bounding box center [598, 38] width 66 height 12
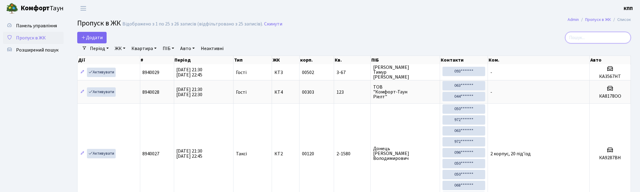
click at [585, 37] on input "search" at bounding box center [598, 38] width 66 height 12
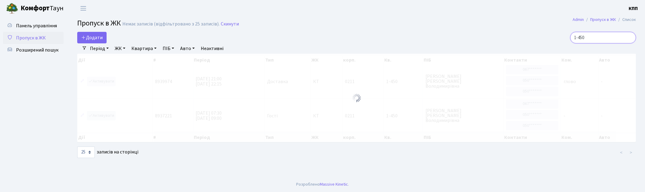
type input "1-450"
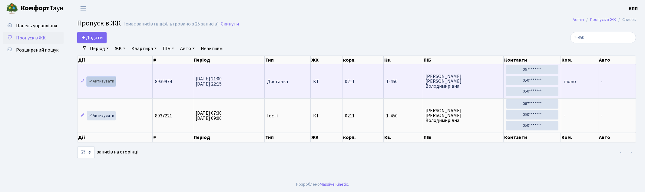
click at [101, 79] on link "Активувати" at bounding box center [101, 81] width 29 height 9
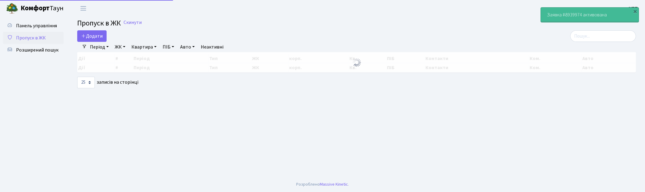
select select "25"
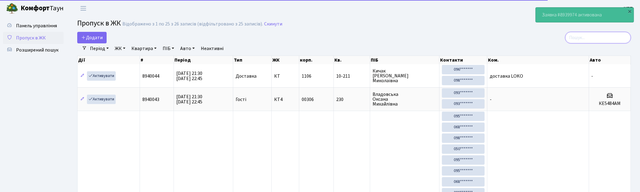
click at [581, 37] on input "search" at bounding box center [598, 38] width 66 height 12
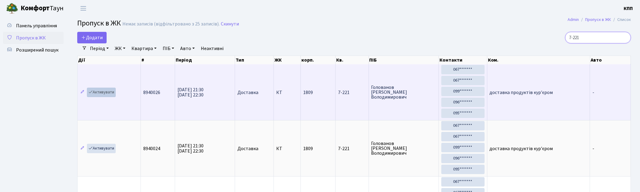
type input "7-221"
click at [93, 92] on link "Активувати" at bounding box center [101, 92] width 29 height 9
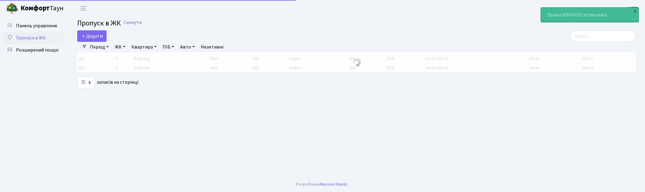
select select "25"
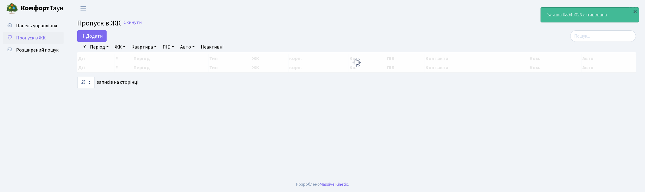
drag, startPoint x: 595, startPoint y: 45, endPoint x: 588, endPoint y: 35, distance: 11.5
click at [590, 37] on div "Додати Фільтри Період 01.09.2025 - 01.09.2025 ЖК - КТ, вул. Регенераторна, 4 КТ…" at bounding box center [357, 59] width 568 height 58
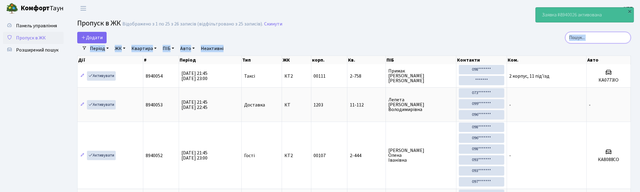
click at [588, 35] on input "search" at bounding box center [598, 38] width 66 height 12
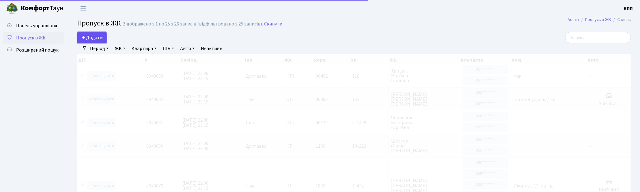
click at [84, 40] on span "Додати" at bounding box center [92, 37] width 22 height 7
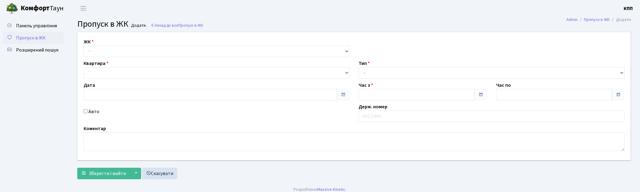
type input "[DATE]"
type input "22:00"
type input "23:00"
select select "271"
click at [84, 45] on select "- КТ, вул. Регенераторна, 4 КТ2, просп. [STREET_ADDRESS] [STREET_ADDRESS] [PERS…" at bounding box center [218, 51] width 269 height 12
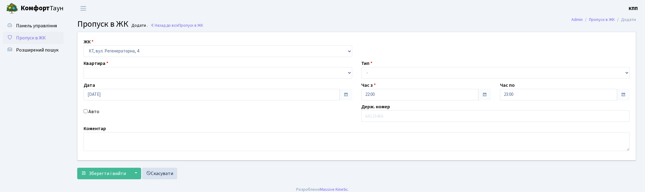
select select
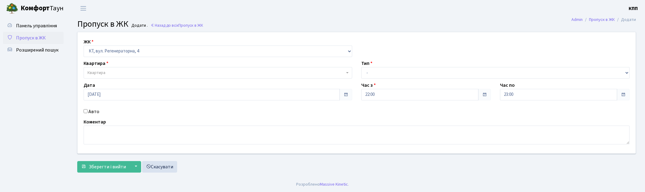
click at [128, 74] on span "Квартира" at bounding box center [216, 73] width 257 height 6
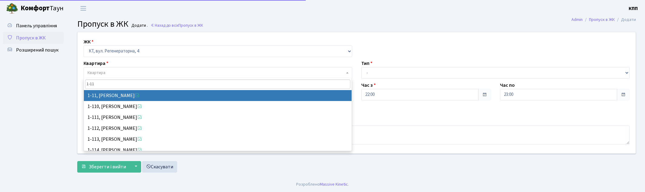
type input "1-11"
select select "11"
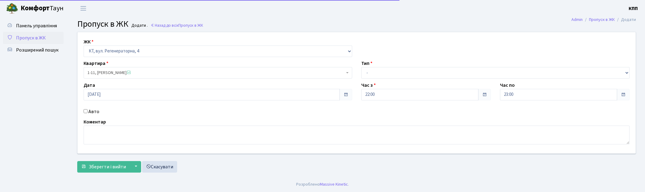
click at [90, 113] on label "Авто" at bounding box center [93, 111] width 11 height 7
click at [88, 113] on input "Авто" at bounding box center [86, 111] width 4 height 4
checkbox input "true"
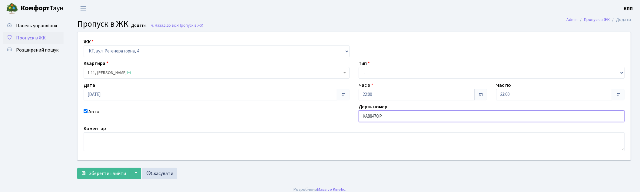
type input "КА8847ОР"
click at [403, 76] on select "- Доставка Таксі Гості Сервіс" at bounding box center [492, 73] width 266 height 12
select select "3"
click at [359, 67] on select "- Доставка Таксі Гості Сервіс" at bounding box center [492, 73] width 266 height 12
click at [98, 176] on span "Зберегти і вийти" at bounding box center [107, 173] width 37 height 7
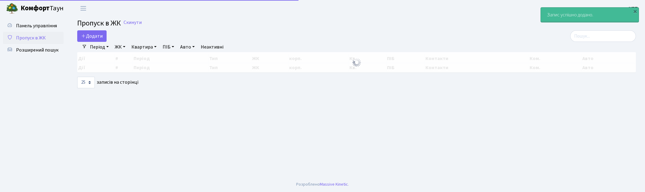
select select "25"
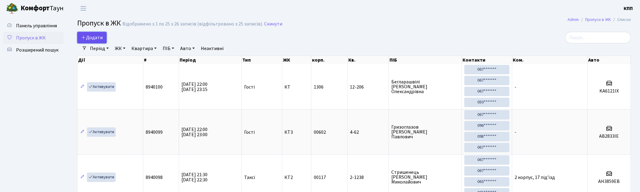
click at [99, 40] on span "Додати" at bounding box center [92, 37] width 22 height 7
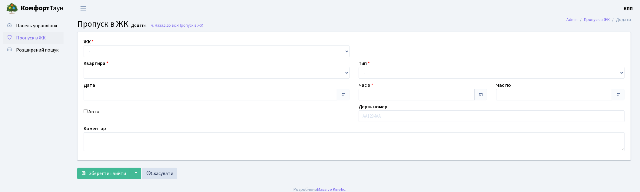
type input "01.09.2025"
type input "22:00"
type input "23:15"
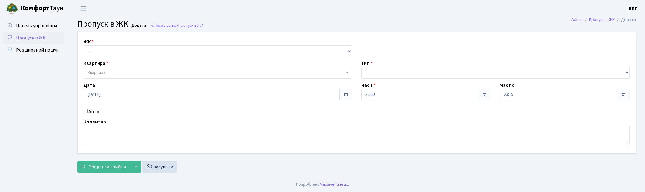
select select "271"
click at [84, 45] on select "- КТ, вул. Регенераторна, 4 КТ2, просп. Соборності, 17 КТ3, вул. Березнева, 16 …" at bounding box center [218, 51] width 269 height 12
select select
click at [115, 74] on span "Квартира" at bounding box center [216, 73] width 257 height 6
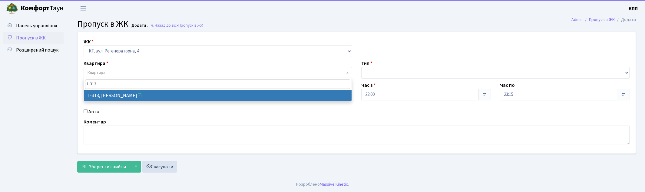
type input "1-313"
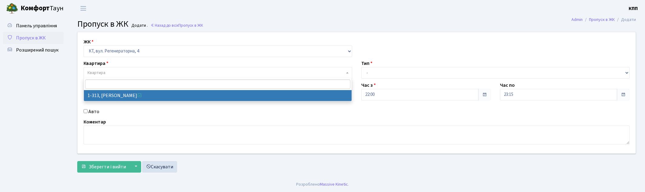
select select "313"
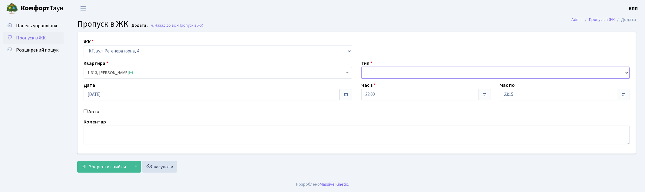
click at [396, 73] on select "- Доставка Таксі Гості Сервіс" at bounding box center [496, 73] width 269 height 12
select select "1"
click at [362, 67] on select "- Доставка Таксі Гості Сервіс" at bounding box center [496, 73] width 269 height 12
click at [92, 162] on button "Зберегти і вийти" at bounding box center [103, 167] width 53 height 12
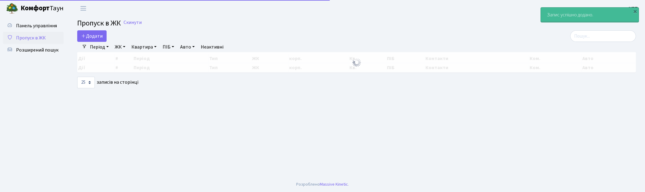
select select "25"
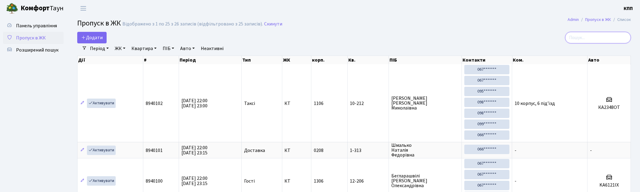
click at [604, 35] on input "search" at bounding box center [598, 38] width 66 height 12
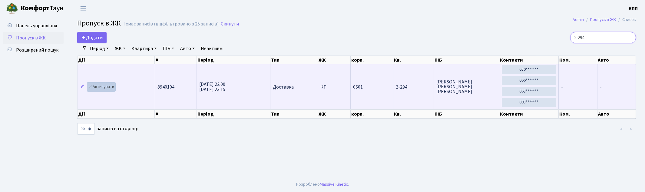
type input "2-294"
click at [94, 88] on link "Активувати" at bounding box center [101, 86] width 29 height 9
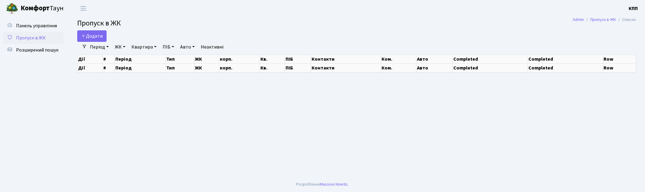
select select "25"
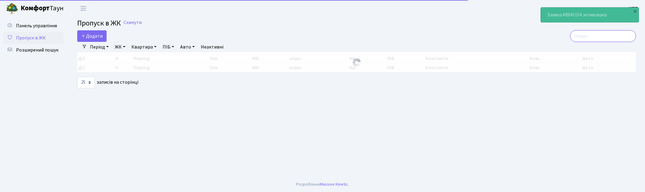
click at [589, 38] on input "search" at bounding box center [604, 36] width 66 height 12
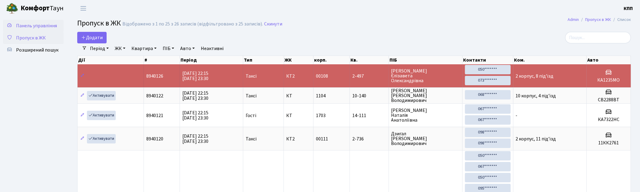
click at [30, 25] on span "Панель управління" at bounding box center [36, 25] width 41 height 7
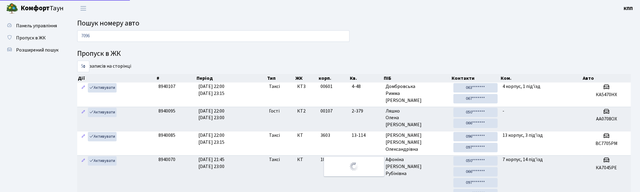
type input "7096"
click at [32, 28] on span "Панель управління" at bounding box center [36, 25] width 41 height 7
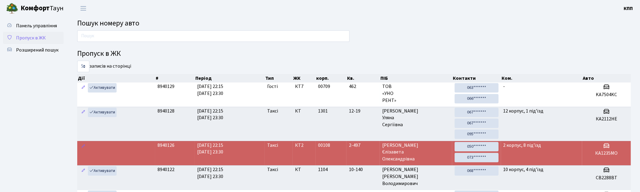
click at [32, 32] on link "Пропуск в ЖК" at bounding box center [33, 38] width 61 height 12
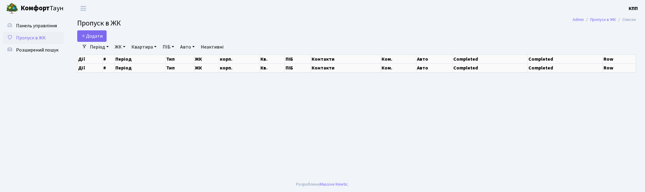
select select "25"
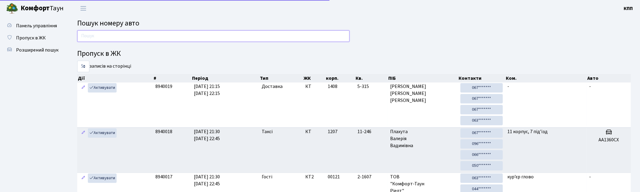
click at [93, 35] on input "text" at bounding box center [213, 36] width 272 height 12
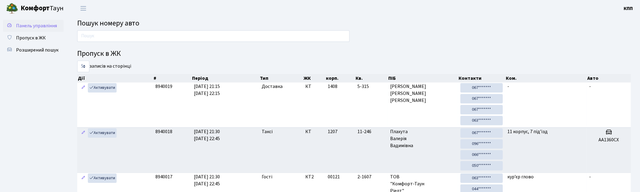
click at [43, 29] on link "Панель управління" at bounding box center [33, 26] width 61 height 12
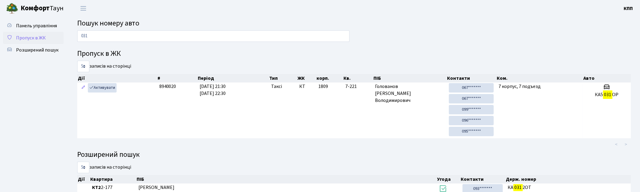
type input "031"
click at [28, 38] on span "Пропуск в ЖК" at bounding box center [31, 38] width 30 height 7
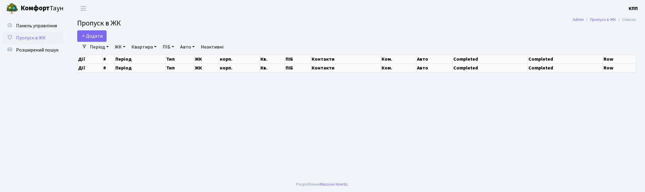
select select "25"
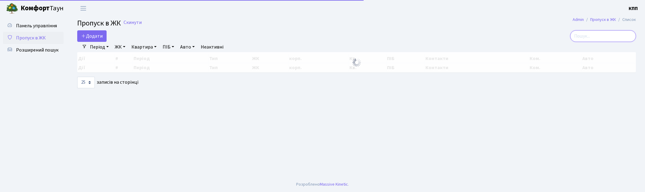
click at [602, 34] on input "search" at bounding box center [604, 36] width 66 height 12
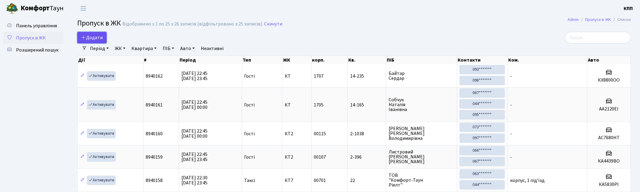
click at [86, 40] on span "Додати" at bounding box center [92, 37] width 22 height 7
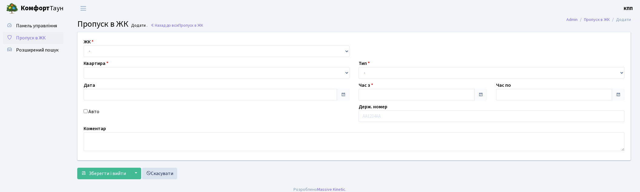
select select "271"
click at [84, 45] on select "- КТ, вул. Регенераторна, 4 КТ2, просп. [STREET_ADDRESS] [STREET_ADDRESS] [PERS…" at bounding box center [217, 51] width 266 height 12
click at [105, 70] on select at bounding box center [217, 73] width 266 height 12
type input "[DATE]"
type input "22:45"
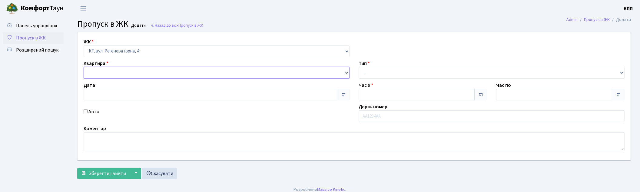
type input "23:45"
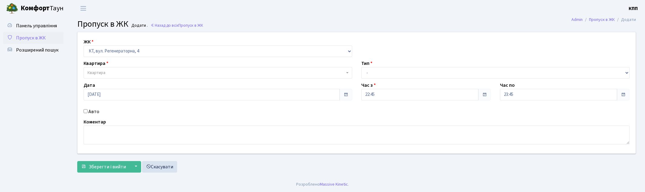
click at [105, 72] on span "Квартира" at bounding box center [97, 73] width 18 height 6
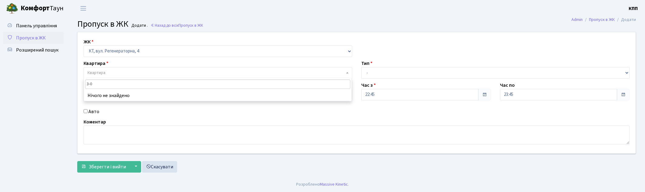
click at [91, 86] on input "3-0" at bounding box center [217, 83] width 265 height 9
click at [90, 87] on input "3-0" at bounding box center [217, 83] width 265 height 9
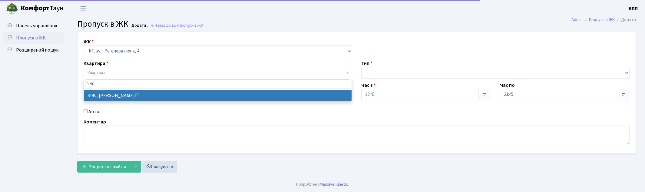
type input "3-90"
select select "899"
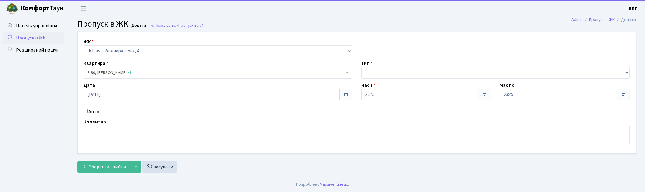
click at [87, 110] on input "Авто" at bounding box center [86, 111] width 4 height 4
checkbox input "true"
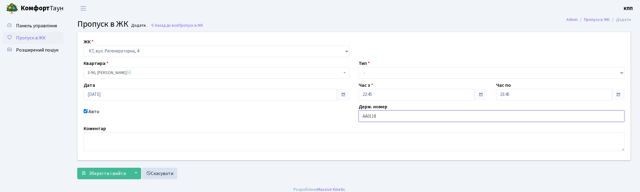
type input "АА0118КА"
click at [383, 73] on select "- Доставка Таксі Гості Сервіс" at bounding box center [492, 73] width 266 height 12
select select "2"
click at [359, 67] on select "- Доставка Таксі Гості Сервіс" at bounding box center [492, 73] width 266 height 12
click at [106, 177] on button "Зберегти і вийти" at bounding box center [103, 174] width 53 height 12
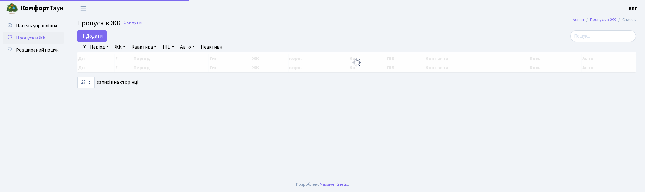
select select "25"
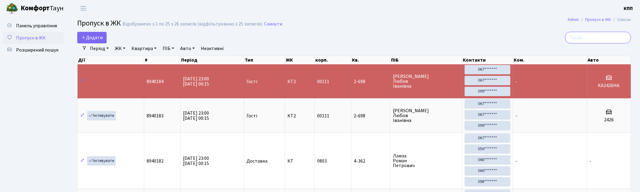
click at [587, 41] on input "search" at bounding box center [598, 38] width 66 height 12
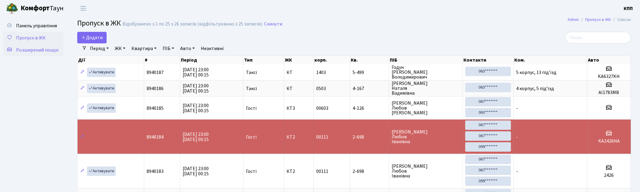
click at [44, 47] on span "Розширений пошук" at bounding box center [37, 50] width 42 height 7
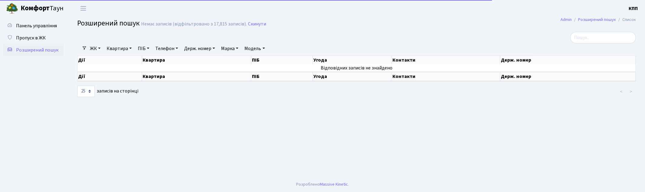
select select "25"
click at [117, 50] on link "Квартира" at bounding box center [119, 48] width 30 height 10
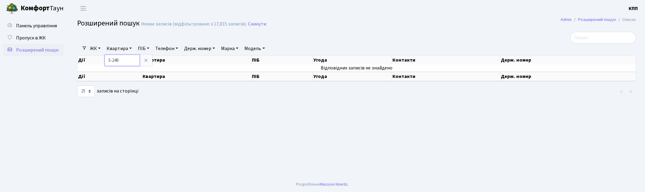
type input "5-249"
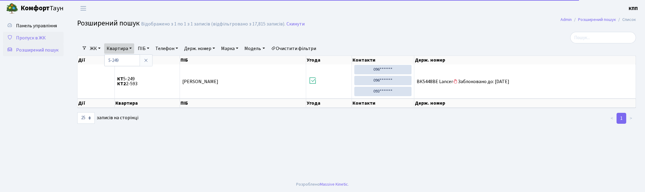
click at [28, 35] on span "Пропуск в ЖК" at bounding box center [31, 38] width 30 height 7
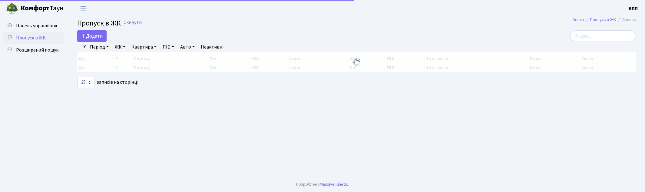
select select "25"
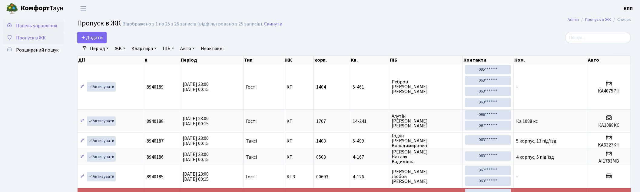
click at [50, 23] on span "Панель управління" at bounding box center [36, 25] width 41 height 7
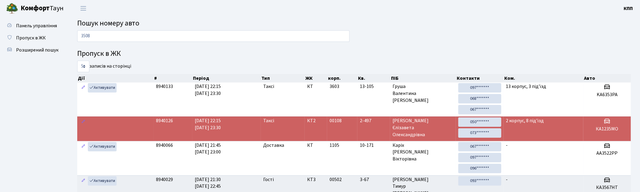
type input "3508"
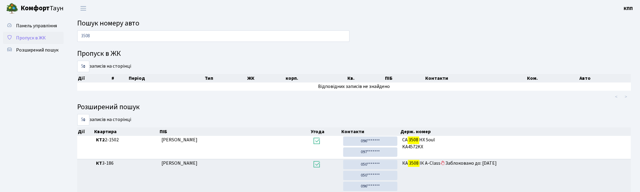
click at [32, 37] on span "Пропуск в ЖК" at bounding box center [31, 38] width 30 height 7
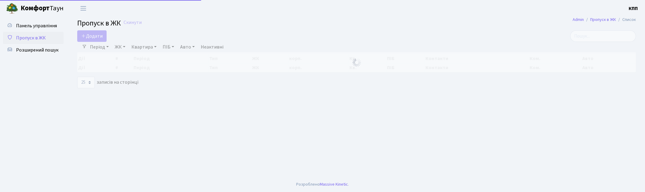
select select "25"
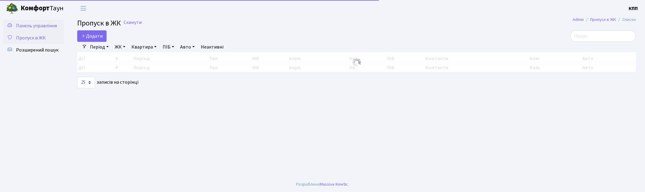
click at [29, 25] on span "Панель управління" at bounding box center [36, 25] width 41 height 7
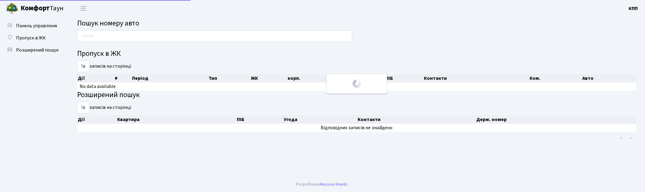
click at [131, 32] on input "text" at bounding box center [214, 36] width 275 height 12
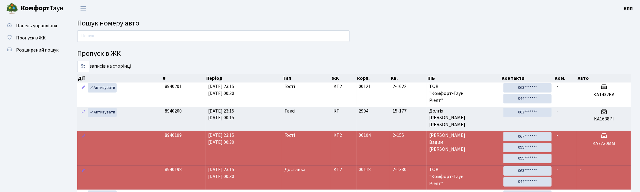
click at [213, 34] on input "text" at bounding box center [213, 36] width 272 height 12
click at [583, 31] on div "Пропуск в ЖК 5 10 25 50 записів на сторінці Дії # Період Тип ЖК корп. Кв. ПІБ К…" at bounding box center [354, 154] width 563 height 249
click at [174, 32] on input "text" at bounding box center [213, 36] width 272 height 12
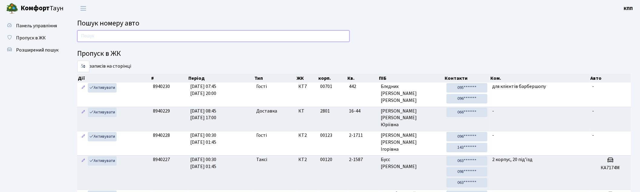
drag, startPoint x: 98, startPoint y: 31, endPoint x: 177, endPoint y: 43, distance: 79.8
click at [98, 31] on input "text" at bounding box center [213, 36] width 272 height 12
click at [247, 35] on input "text" at bounding box center [213, 36] width 272 height 12
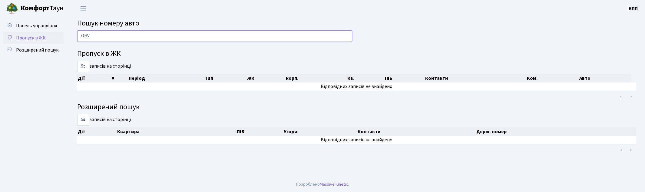
type input "OHV"
click at [30, 37] on span "Пропуск в ЖК" at bounding box center [31, 38] width 30 height 7
type input "P"
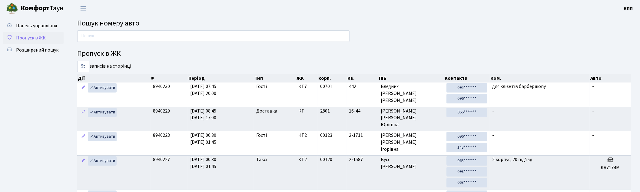
click at [44, 35] on span "Пропуск в ЖК" at bounding box center [31, 38] width 30 height 7
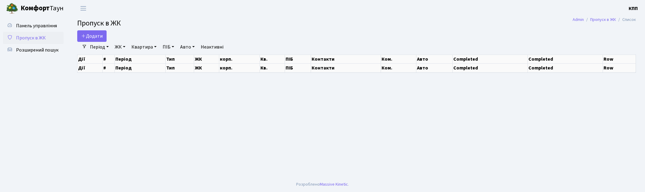
select select "25"
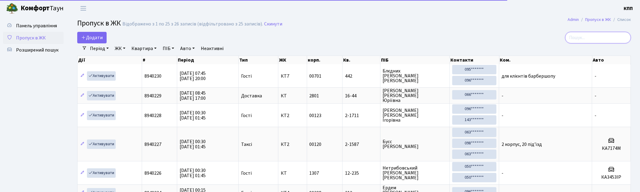
click at [604, 34] on input "search" at bounding box center [598, 38] width 66 height 12
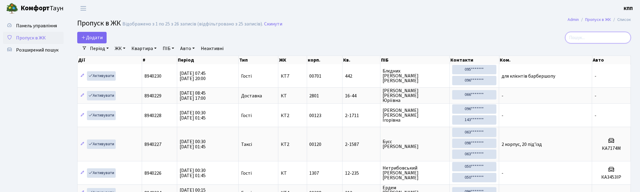
click at [592, 37] on input "search" at bounding box center [598, 38] width 66 height 12
